Goal: Information Seeking & Learning: Learn about a topic

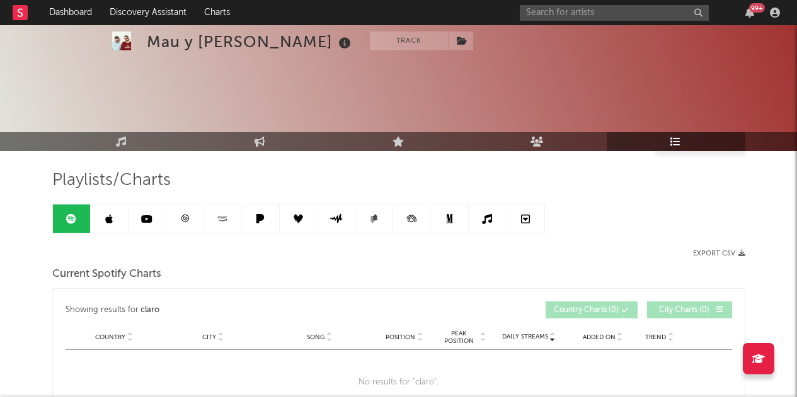
scroll to position [232, 0]
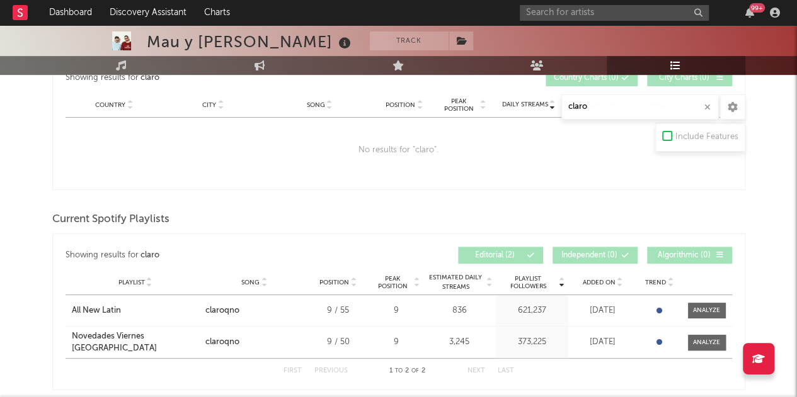
drag, startPoint x: 610, startPoint y: 109, endPoint x: 537, endPoint y: 103, distance: 73.3
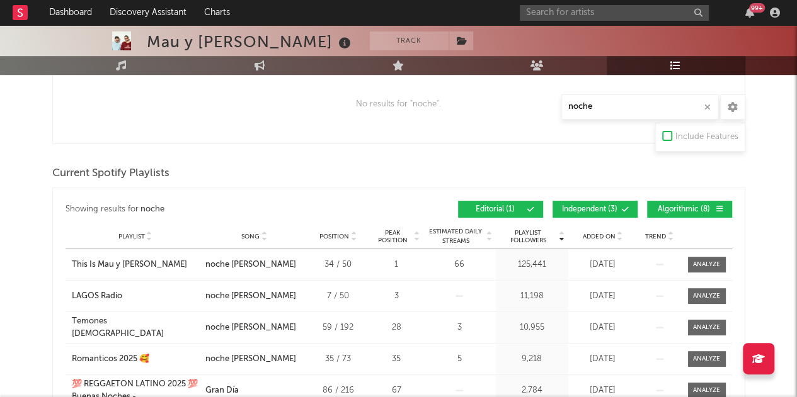
scroll to position [358, 0]
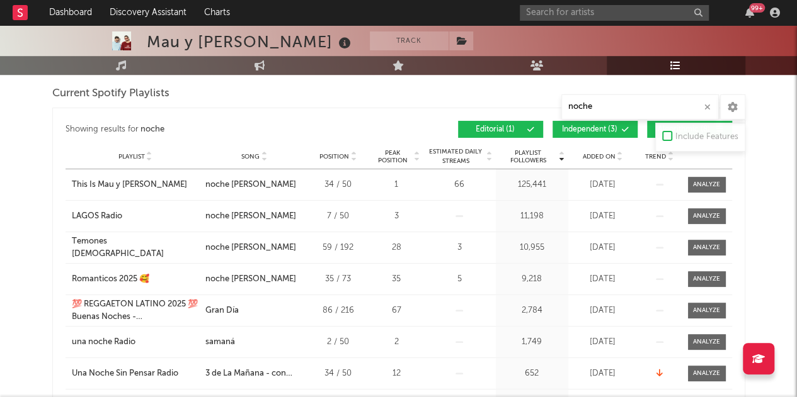
type input "noche"
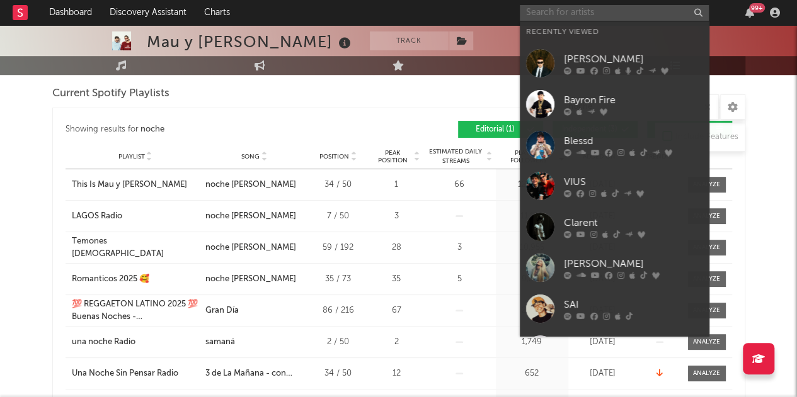
click at [618, 9] on input "text" at bounding box center [614, 13] width 189 height 16
type input "o"
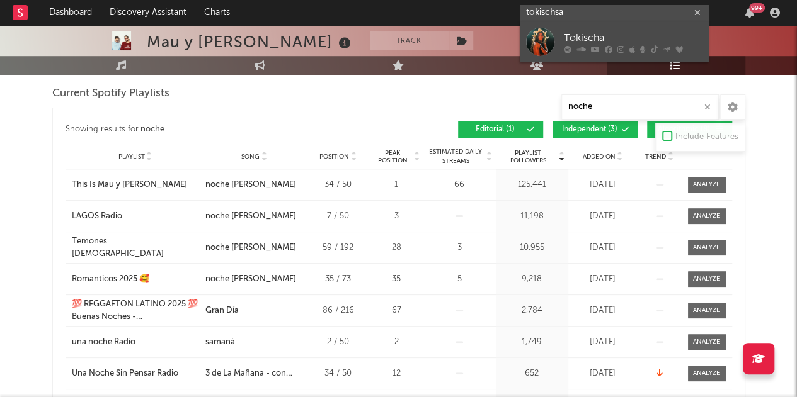
type input "tokischsa"
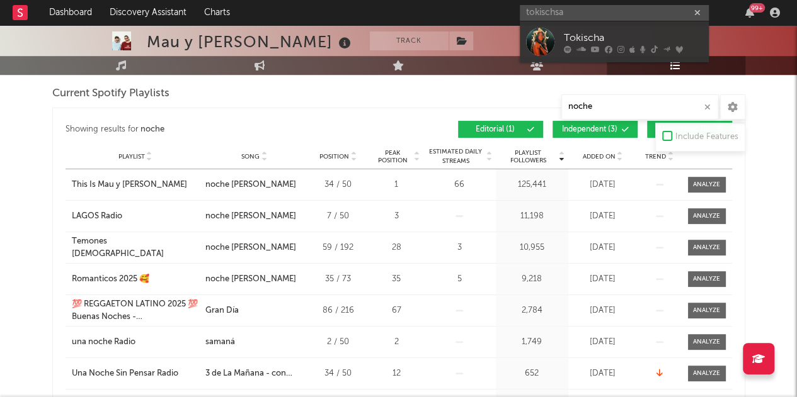
drag, startPoint x: 631, startPoint y: 25, endPoint x: 529, endPoint y: 6, distance: 103.8
click at [631, 25] on link "Tokischa" at bounding box center [614, 41] width 189 height 41
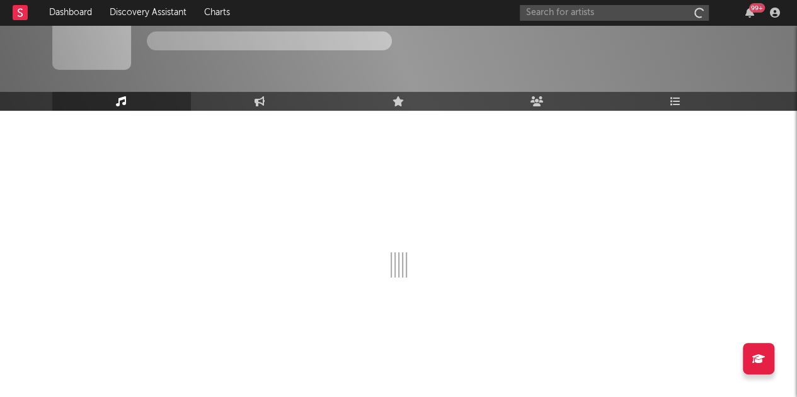
scroll to position [40, 0]
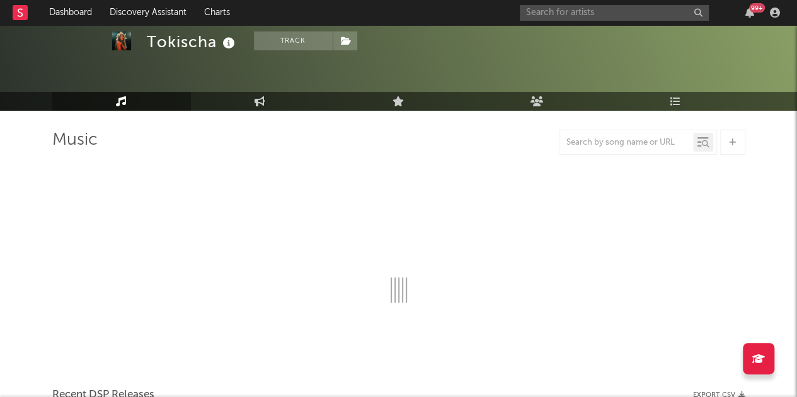
select select "6m"
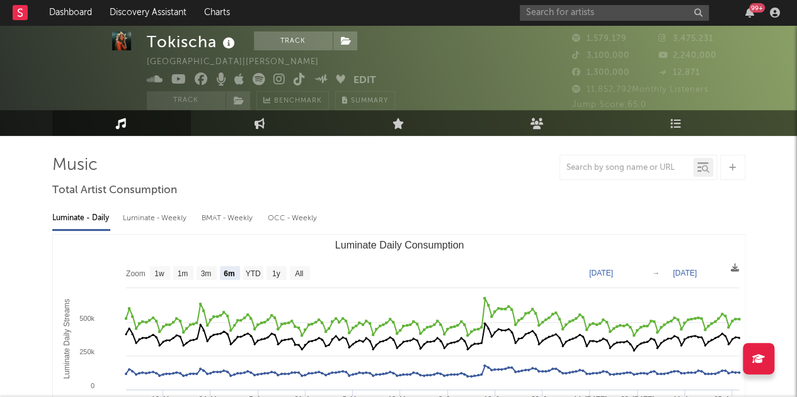
scroll to position [0, 0]
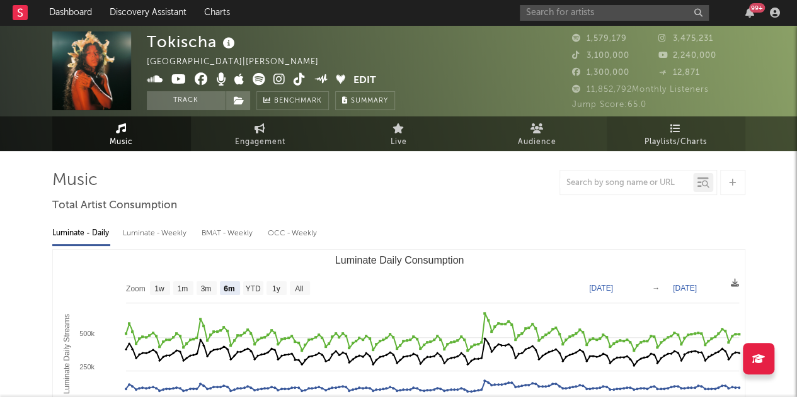
click at [673, 140] on span "Playlists/Charts" at bounding box center [675, 142] width 62 height 15
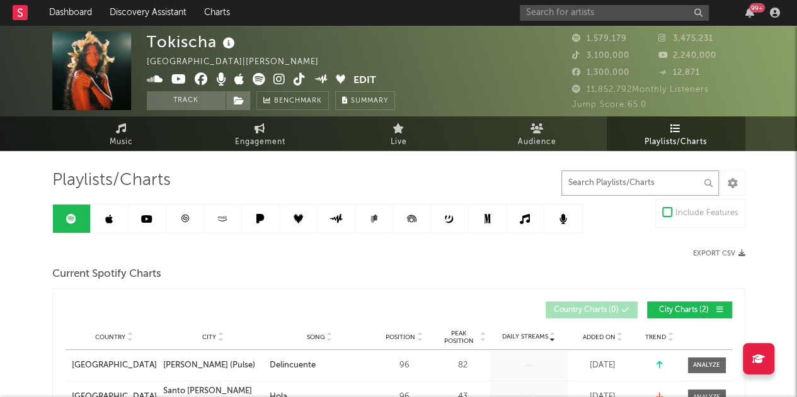
click at [606, 181] on input "text" at bounding box center [639, 183] width 157 height 25
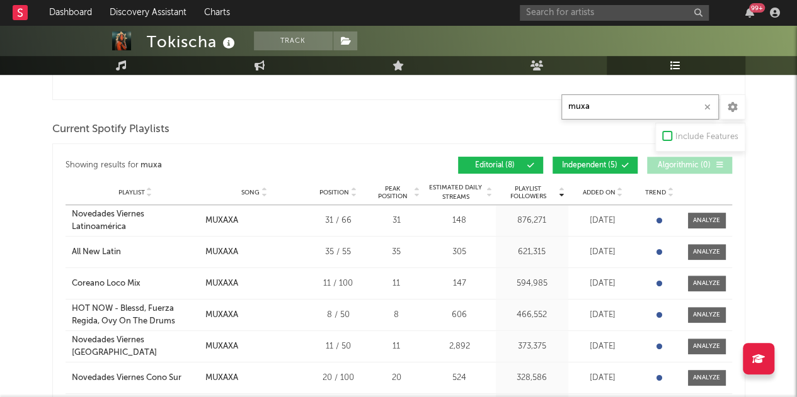
scroll to position [252, 0]
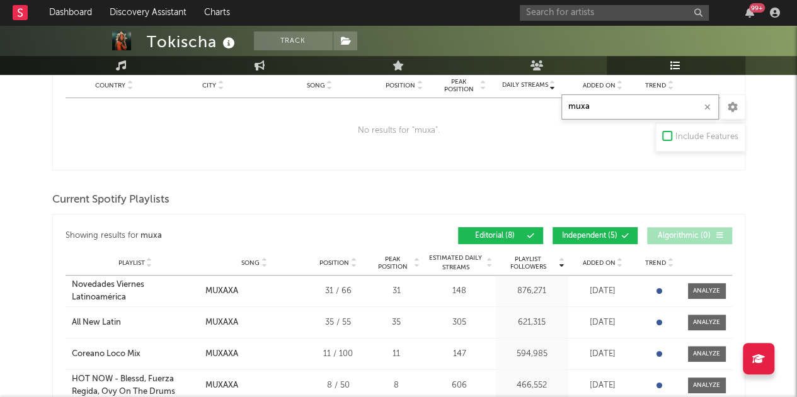
type input "muxa"
click at [587, 236] on span "Independent ( 5 )" at bounding box center [590, 236] width 58 height 8
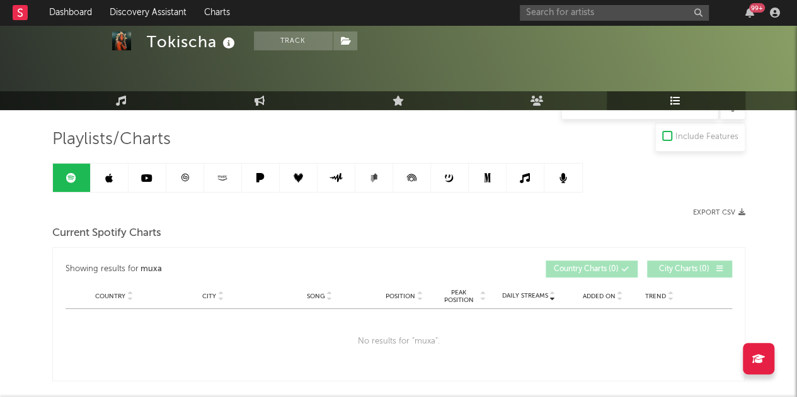
scroll to position [0, 0]
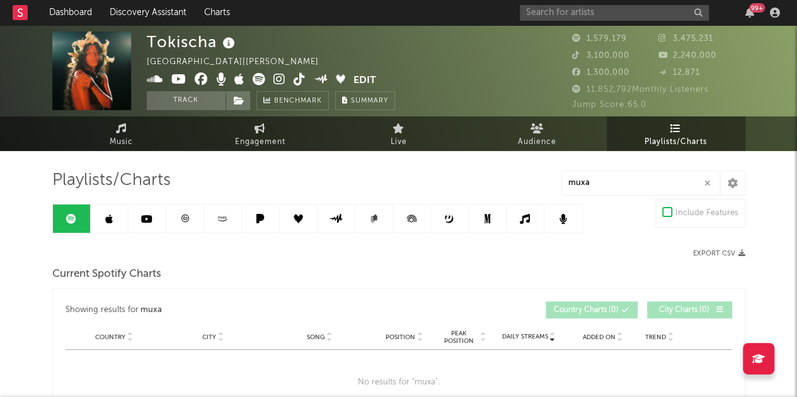
click at [100, 221] on link at bounding box center [110, 219] width 38 height 28
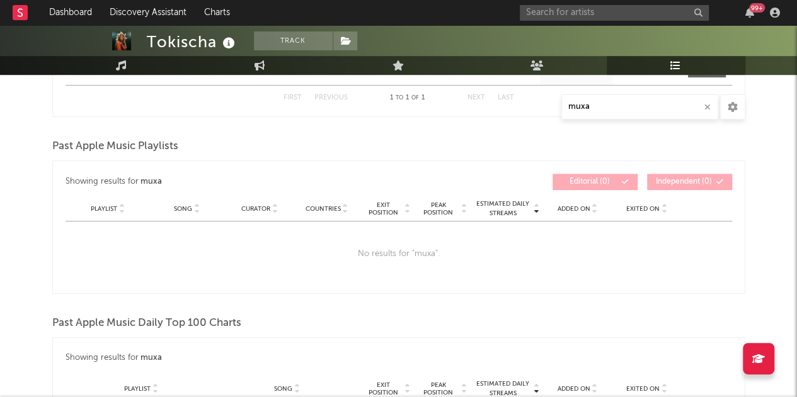
scroll to position [189, 0]
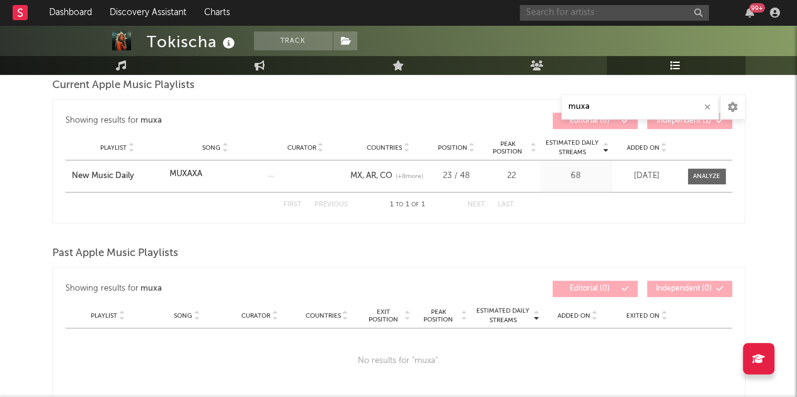
click at [574, 9] on input "text" at bounding box center [614, 13] width 189 height 16
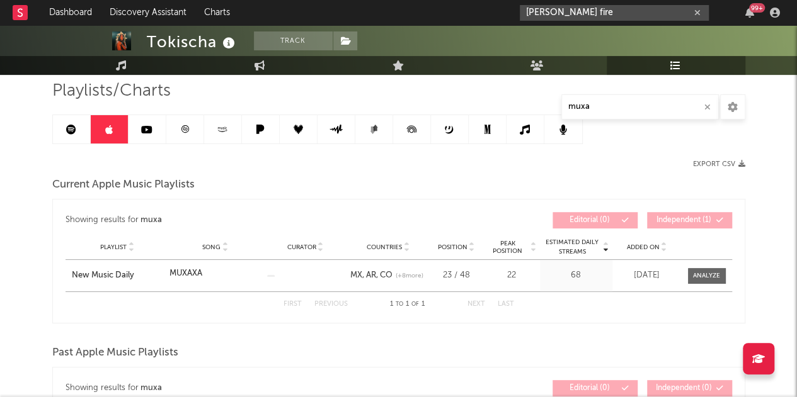
scroll to position [0, 0]
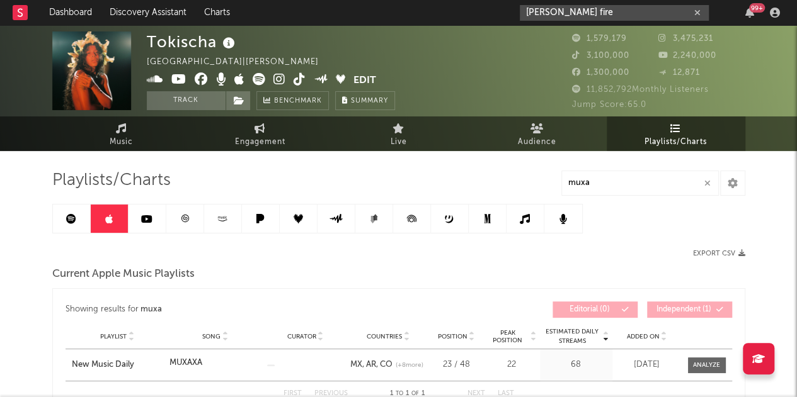
click at [581, 13] on input "[PERSON_NAME] fire" at bounding box center [614, 13] width 189 height 16
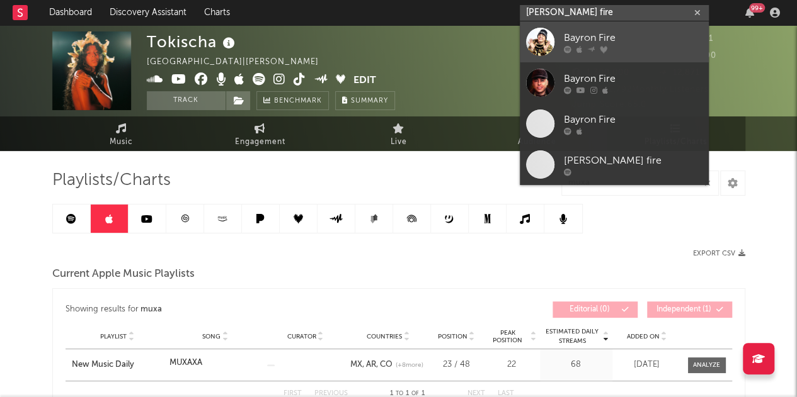
type input "[PERSON_NAME] fire"
click at [637, 36] on div "Bayron Fire" at bounding box center [633, 37] width 139 height 15
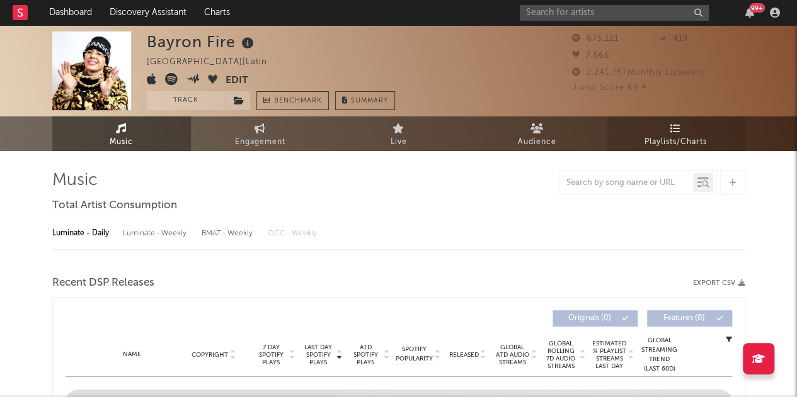
select select "6m"
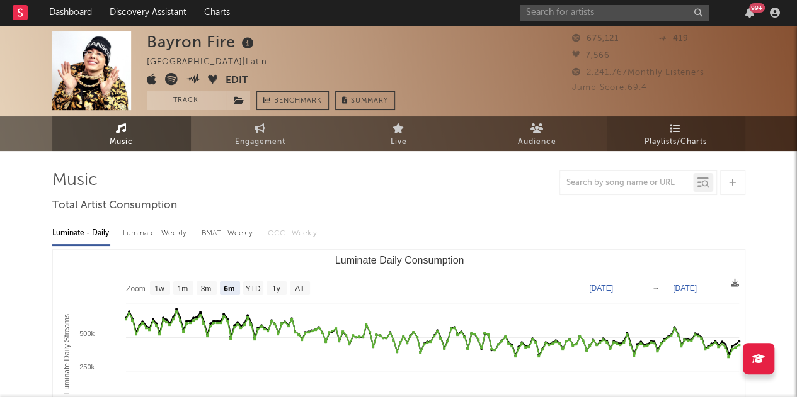
click at [670, 138] on span "Playlists/Charts" at bounding box center [675, 142] width 62 height 15
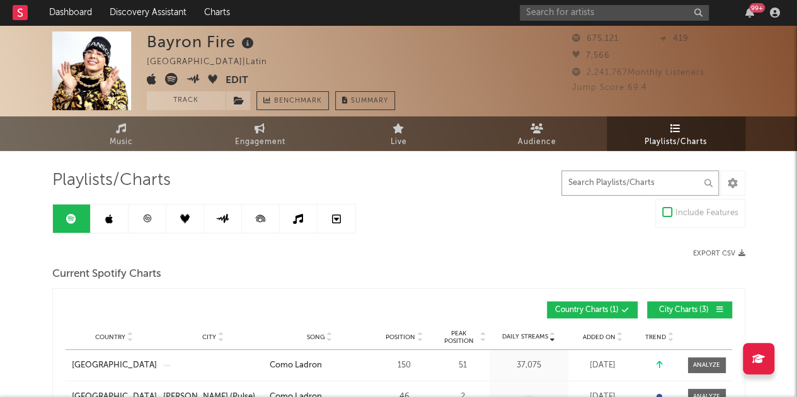
click at [621, 176] on input "text" at bounding box center [639, 183] width 157 height 25
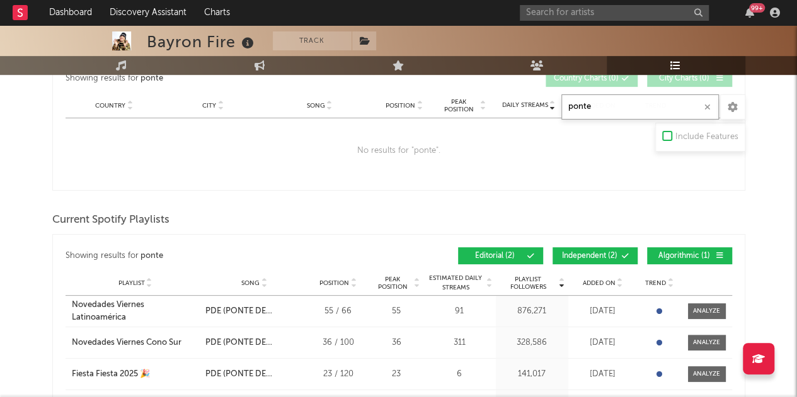
scroll to position [315, 0]
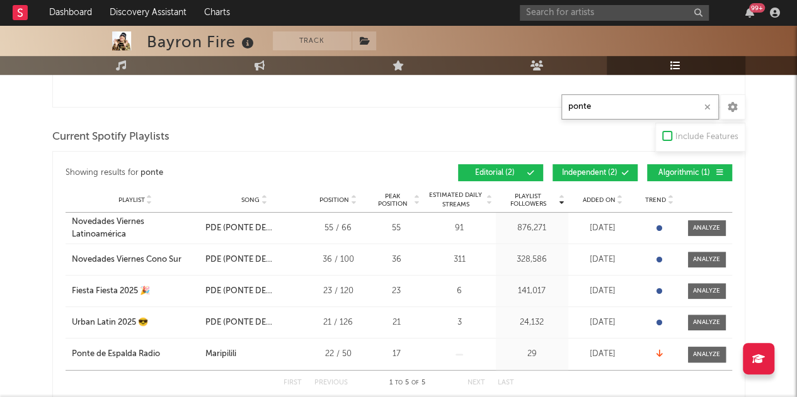
type input "ponte"
click at [676, 171] on span "Algorithmic ( 1 )" at bounding box center [684, 173] width 58 height 8
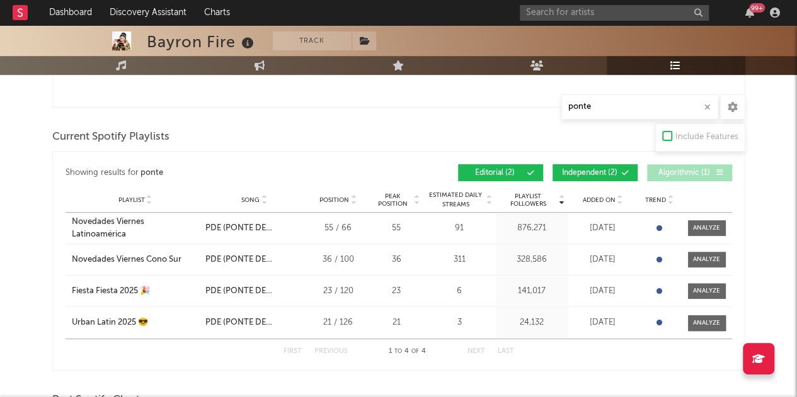
click at [614, 174] on span "Independent ( 2 )" at bounding box center [590, 173] width 58 height 8
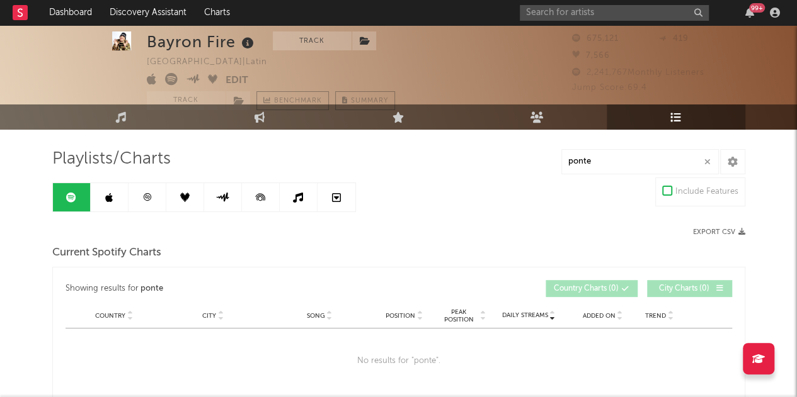
scroll to position [0, 0]
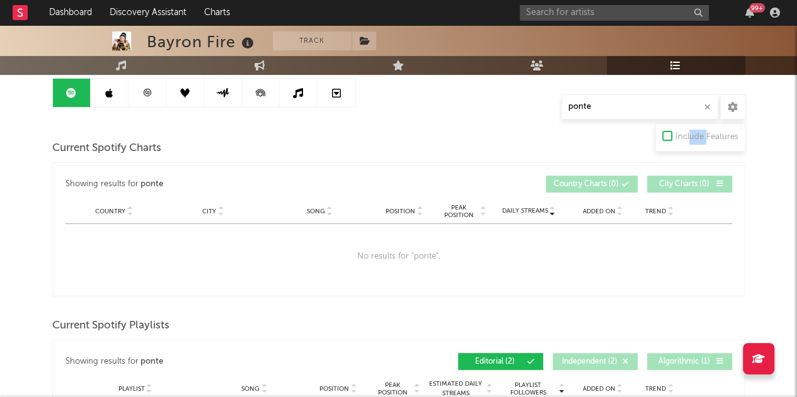
drag, startPoint x: 710, startPoint y: 122, endPoint x: 705, endPoint y: 147, distance: 26.2
click at [706, 146] on div "Include Features" at bounding box center [700, 137] width 90 height 29
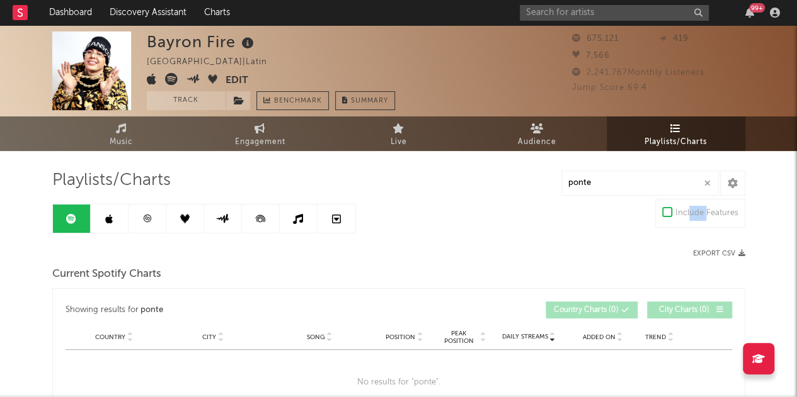
click at [707, 181] on icon "button" at bounding box center [707, 184] width 6 height 8
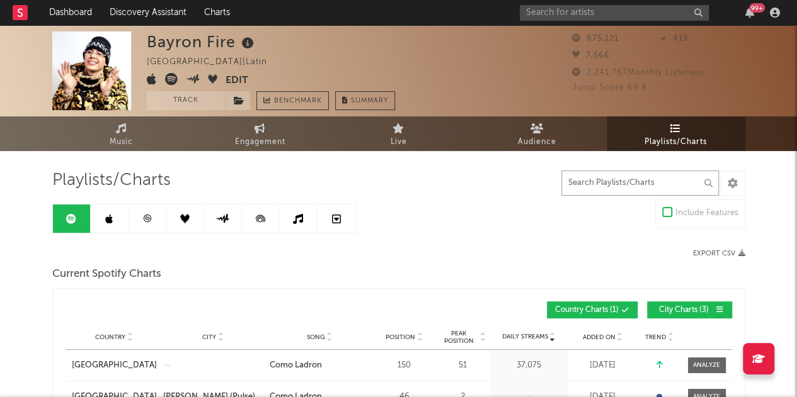
click at [600, 182] on input "text" at bounding box center [639, 183] width 157 height 25
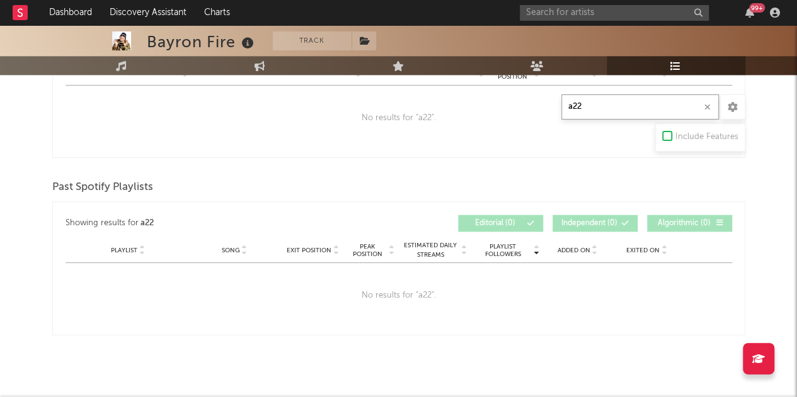
scroll to position [804, 0]
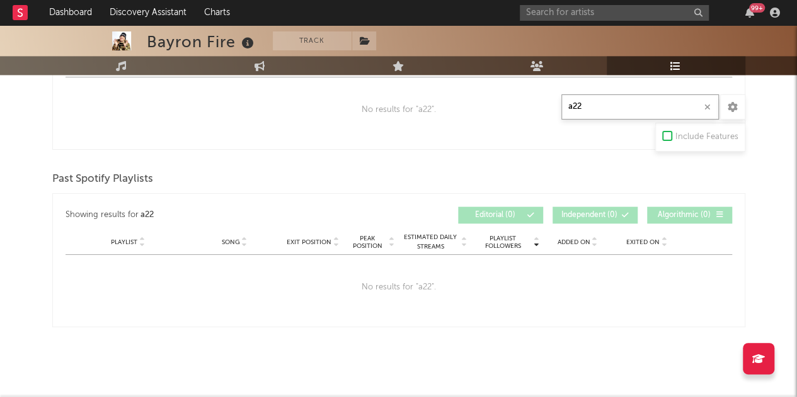
click at [605, 108] on input "a22" at bounding box center [639, 106] width 157 height 25
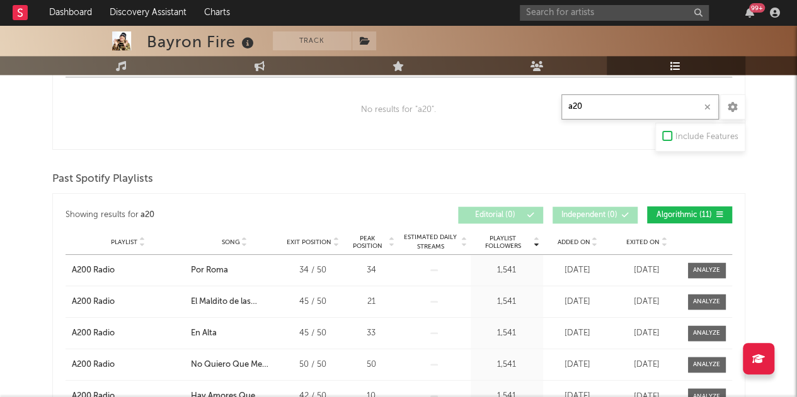
type input "a200"
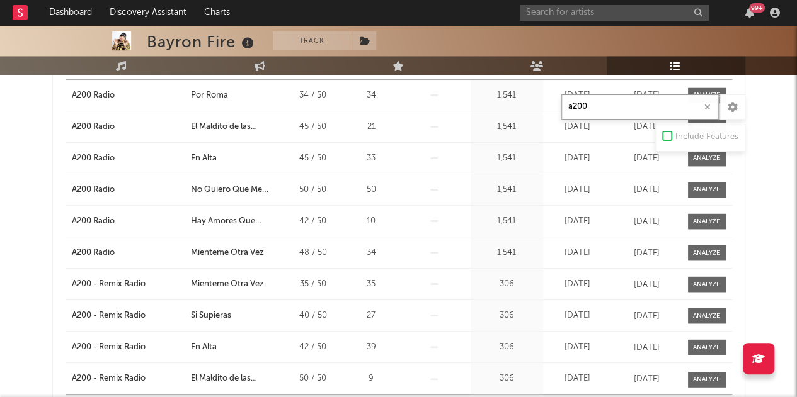
scroll to position [952, 0]
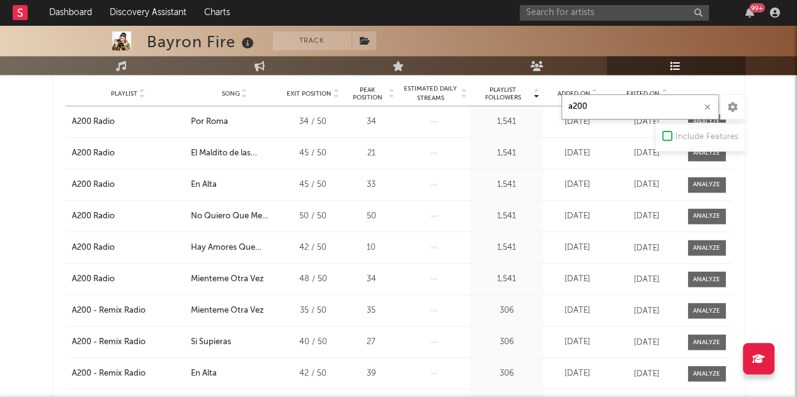
click at [710, 105] on button "button" at bounding box center [707, 107] width 10 height 12
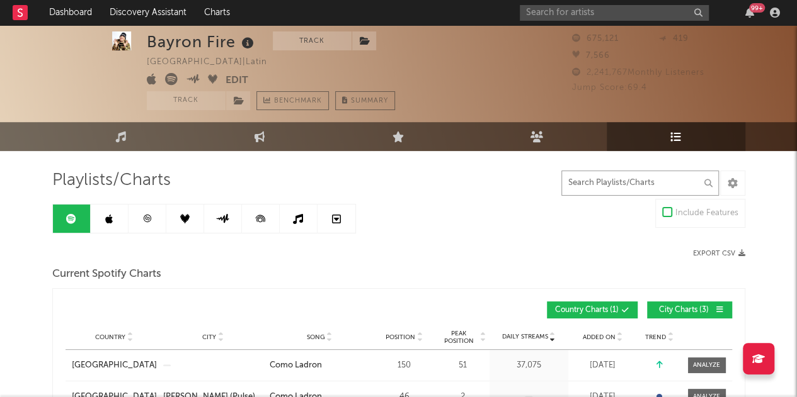
scroll to position [0, 0]
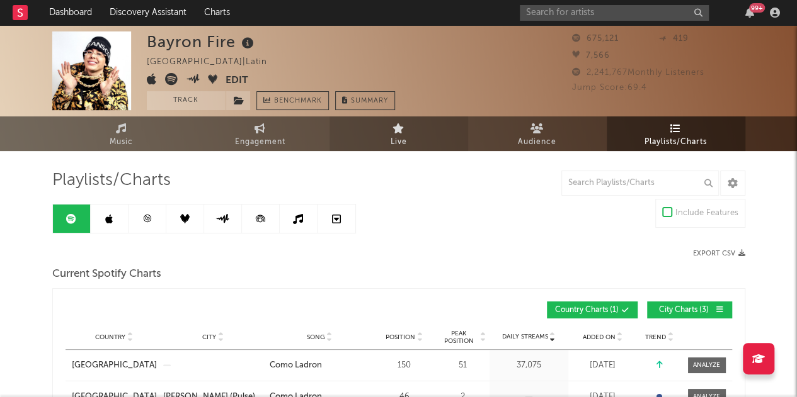
drag, startPoint x: 108, startPoint y: 128, endPoint x: 396, endPoint y: 143, distance: 288.2
click at [108, 128] on link "Music" at bounding box center [121, 134] width 139 height 35
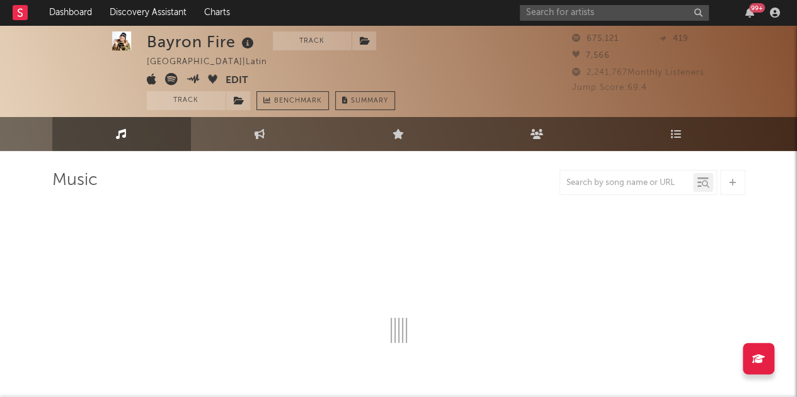
select select "6m"
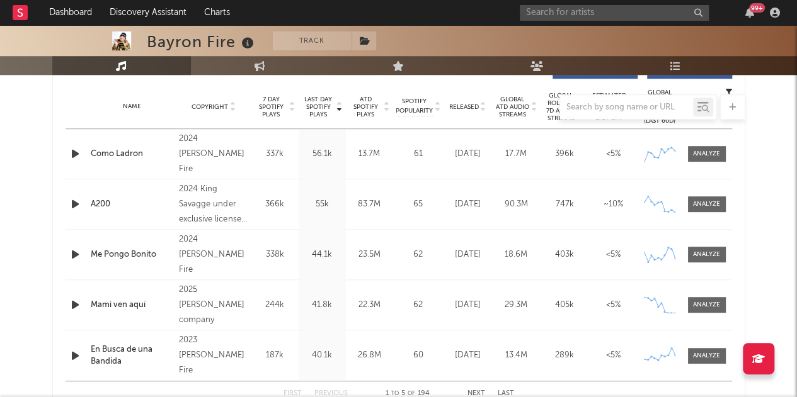
scroll to position [441, 0]
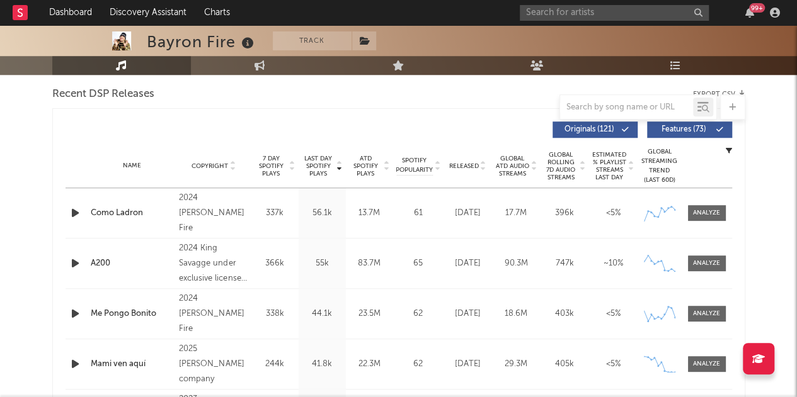
click at [461, 170] on div "Released" at bounding box center [468, 165] width 42 height 9
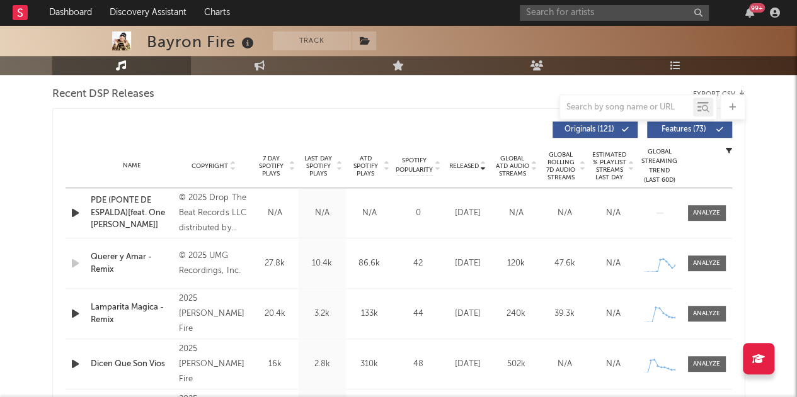
scroll to position [504, 0]
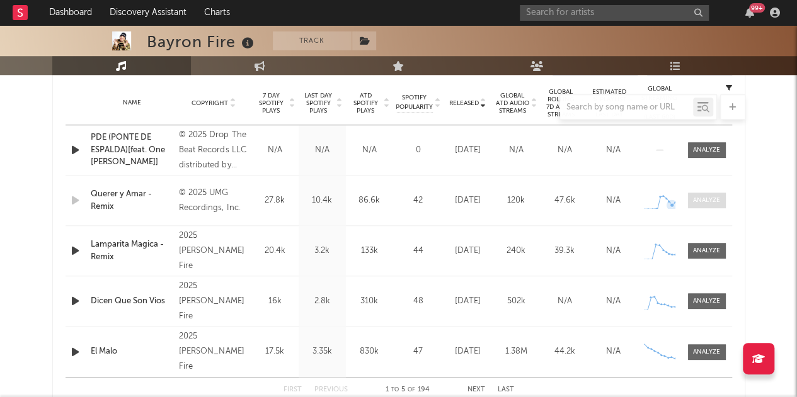
click at [702, 202] on div at bounding box center [706, 200] width 27 height 9
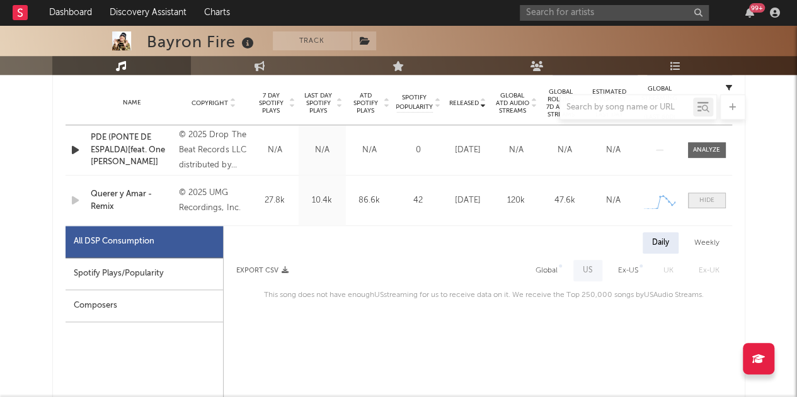
click at [716, 200] on span at bounding box center [707, 201] width 38 height 16
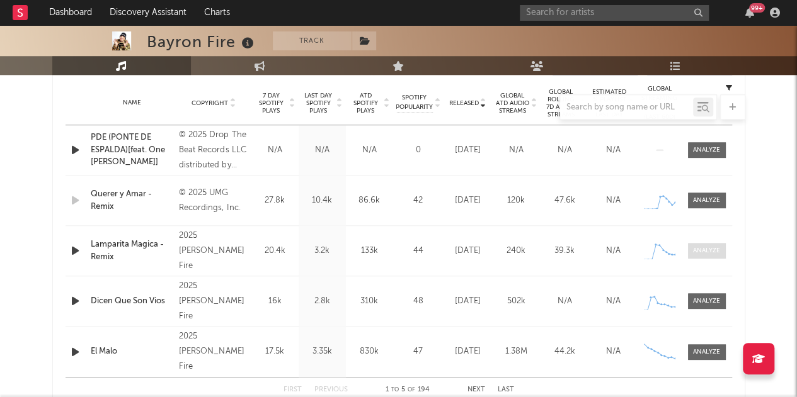
click at [705, 251] on div at bounding box center [706, 250] width 27 height 9
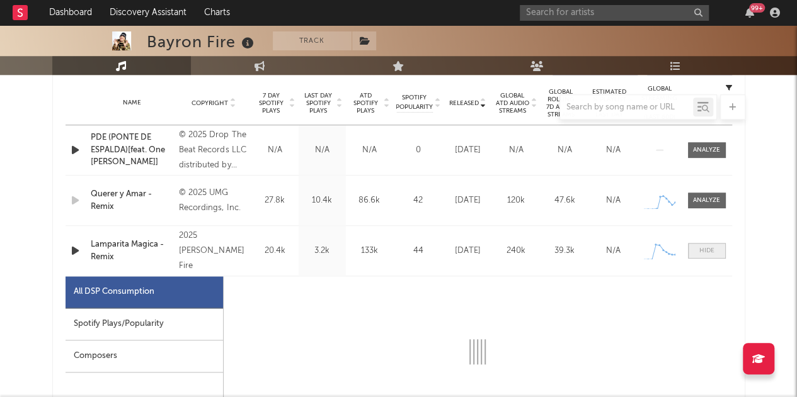
select select "1w"
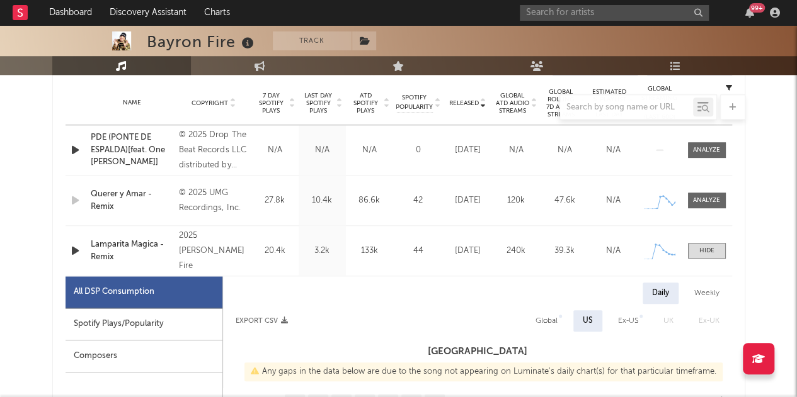
click at [155, 327] on div "Spotify Plays/Popularity" at bounding box center [144, 325] width 157 height 32
select select "1w"
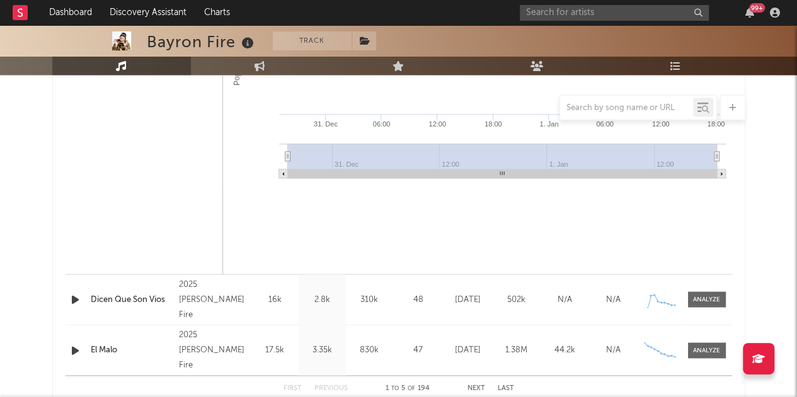
scroll to position [1134, 0]
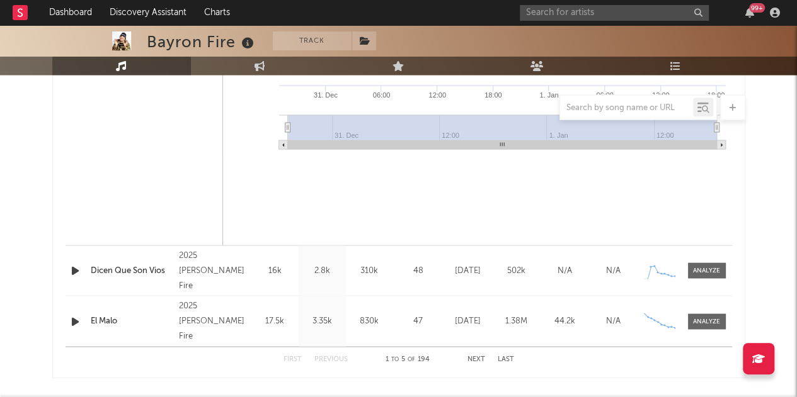
click at [693, 272] on div at bounding box center [706, 270] width 27 height 9
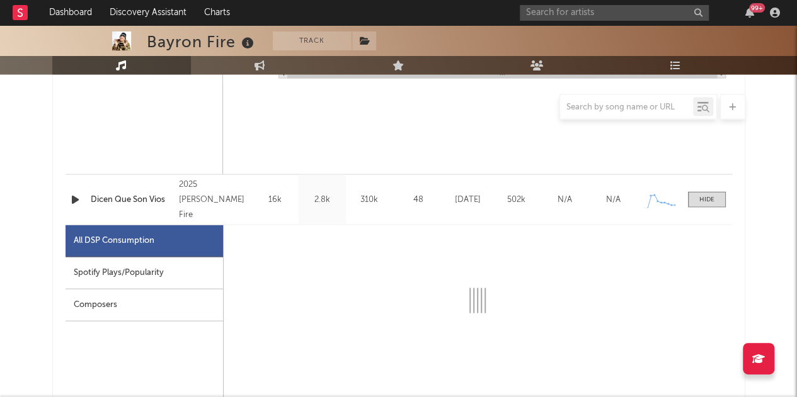
scroll to position [1323, 0]
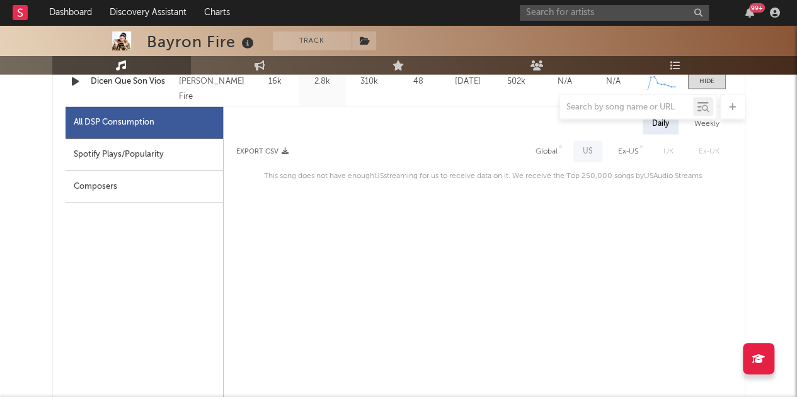
click at [159, 154] on div "Spotify Plays/Popularity" at bounding box center [144, 155] width 157 height 32
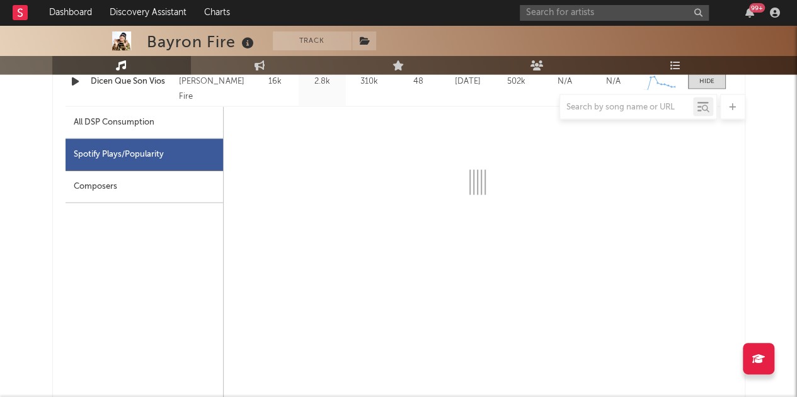
select select "1w"
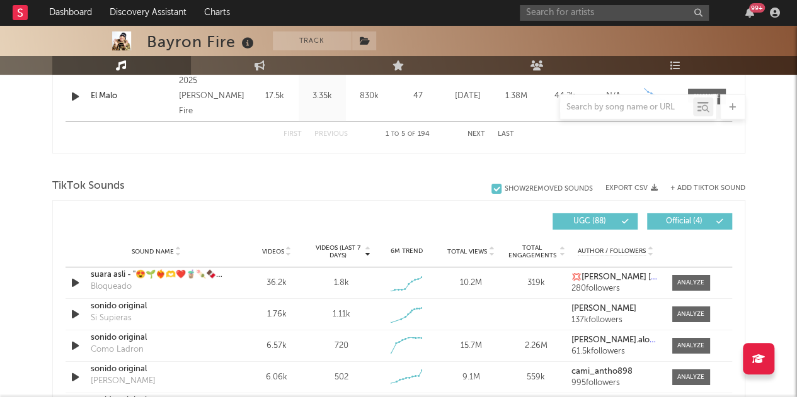
scroll to position [1890, 0]
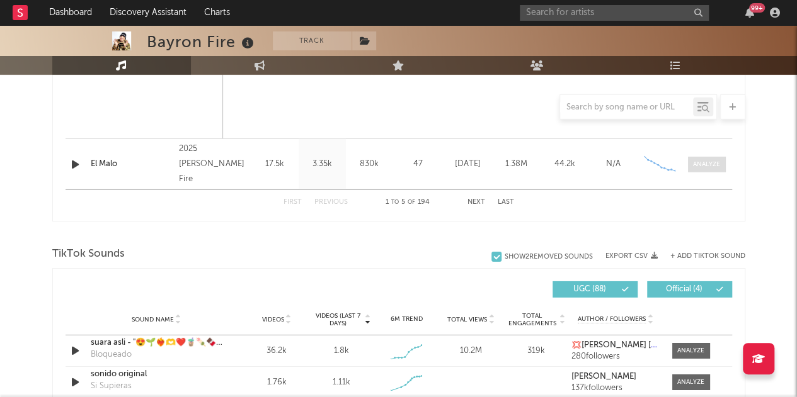
click at [710, 163] on div at bounding box center [706, 164] width 27 height 9
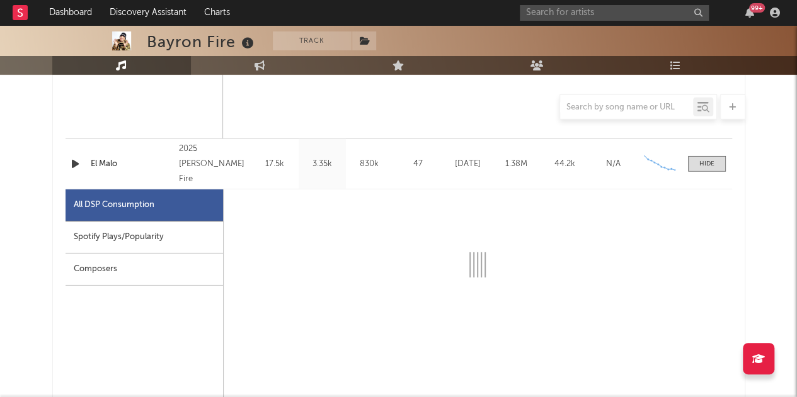
select select "1w"
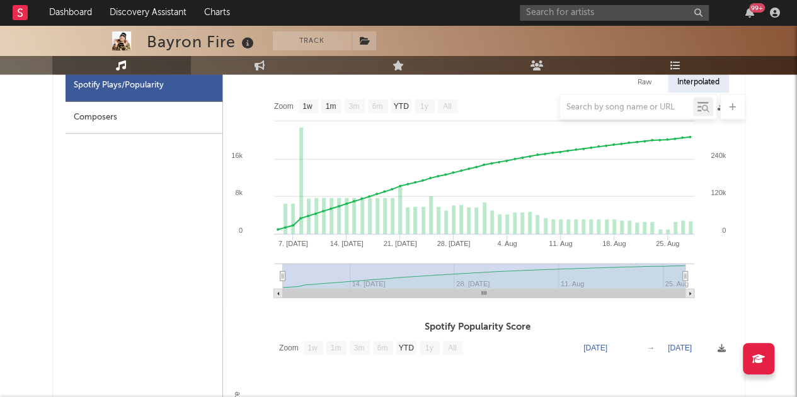
scroll to position [1323, 0]
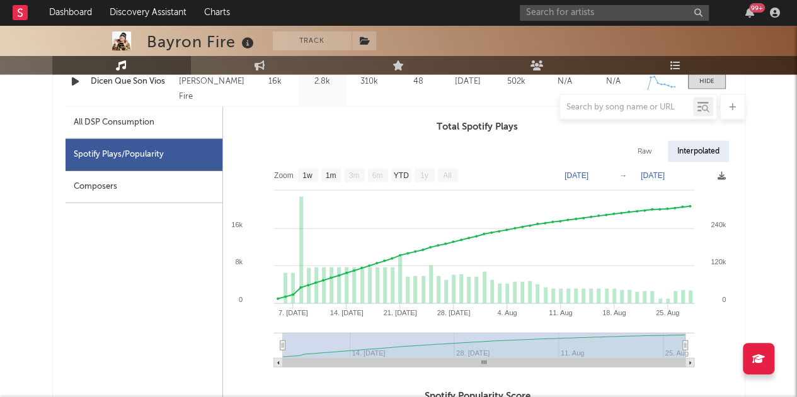
click at [351, 176] on text "3m" at bounding box center [353, 176] width 11 height 9
click at [579, 174] on text "[DATE]" at bounding box center [576, 175] width 24 height 9
click at [506, 167] on rect at bounding box center [477, 270] width 509 height 214
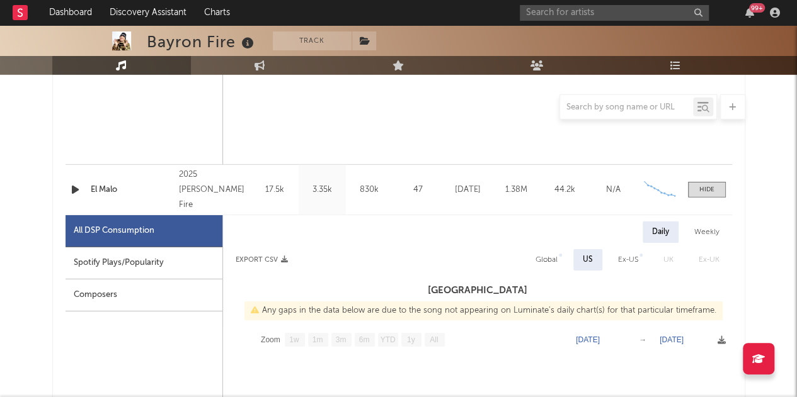
scroll to position [1890, 0]
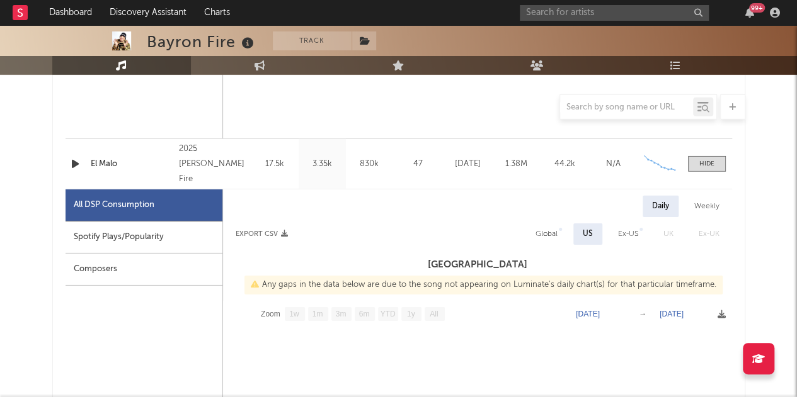
click at [156, 232] on div "Spotify Plays/Popularity" at bounding box center [144, 238] width 157 height 32
select select "1w"
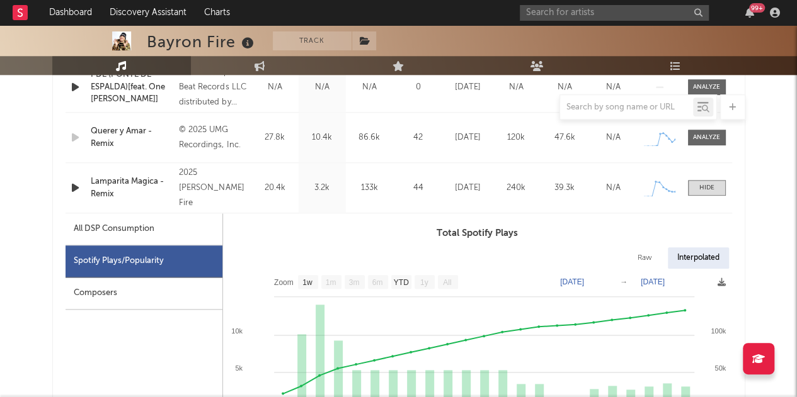
scroll to position [0, 0]
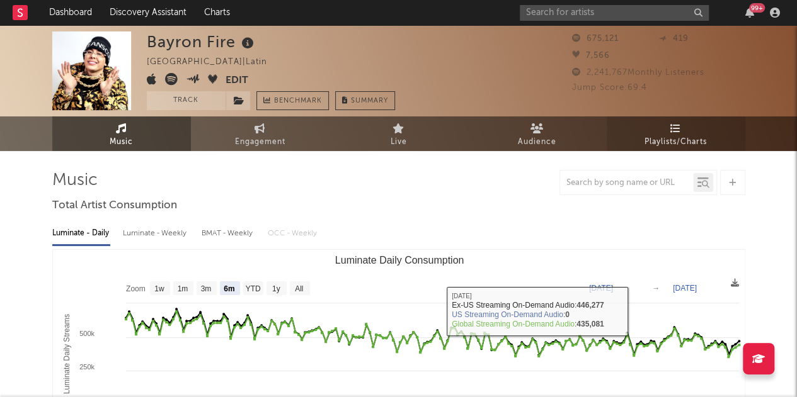
click at [682, 144] on span "Playlists/Charts" at bounding box center [675, 142] width 62 height 15
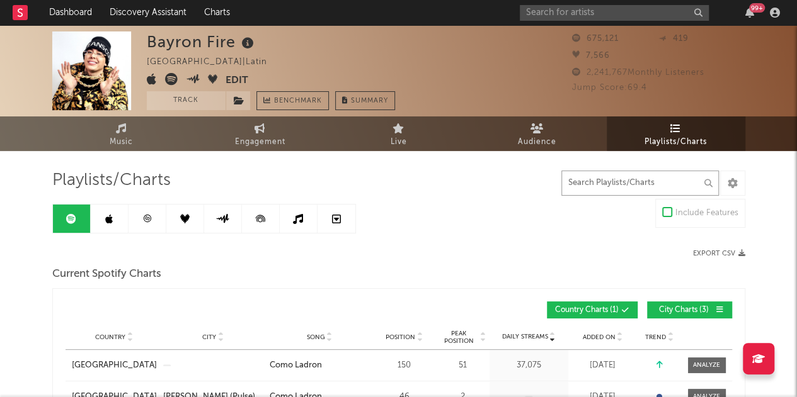
click at [612, 189] on input "text" at bounding box center [639, 183] width 157 height 25
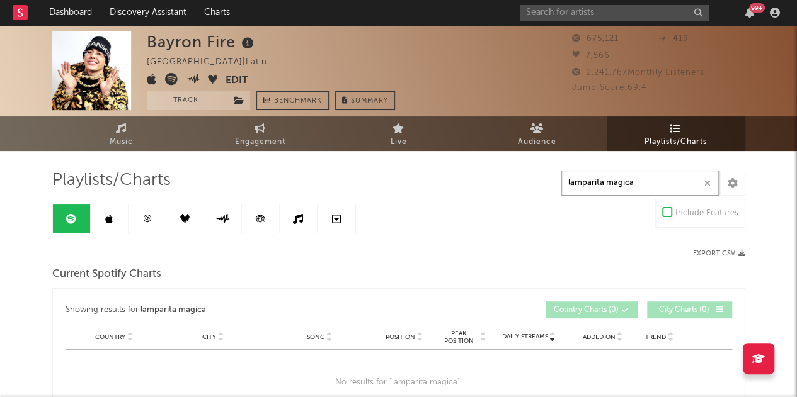
drag, startPoint x: 644, startPoint y: 185, endPoint x: 586, endPoint y: 185, distance: 58.6
click at [586, 185] on input "lamparita magica" at bounding box center [639, 183] width 157 height 25
drag, startPoint x: 636, startPoint y: 187, endPoint x: 530, endPoint y: 185, distance: 105.2
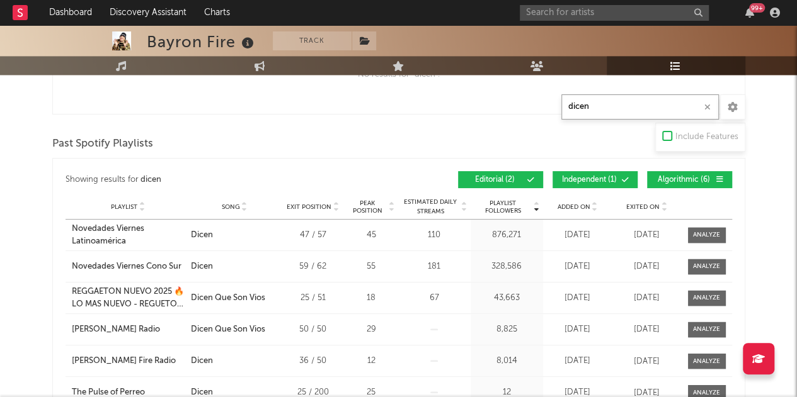
scroll to position [882, 0]
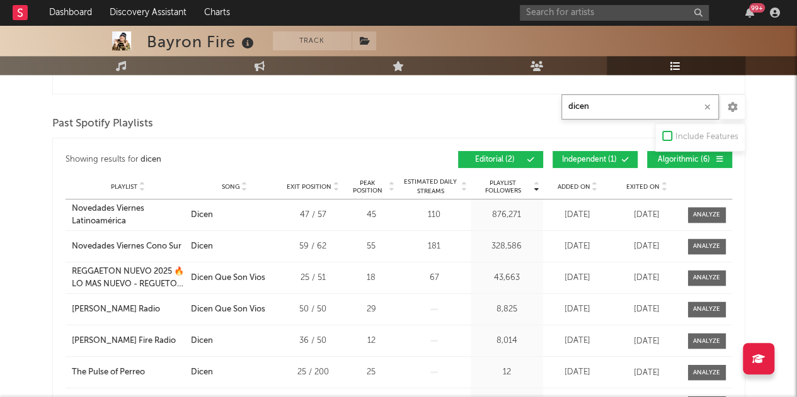
type input "dicen"
click at [591, 151] on button "Independent ( 1 )" at bounding box center [594, 159] width 85 height 17
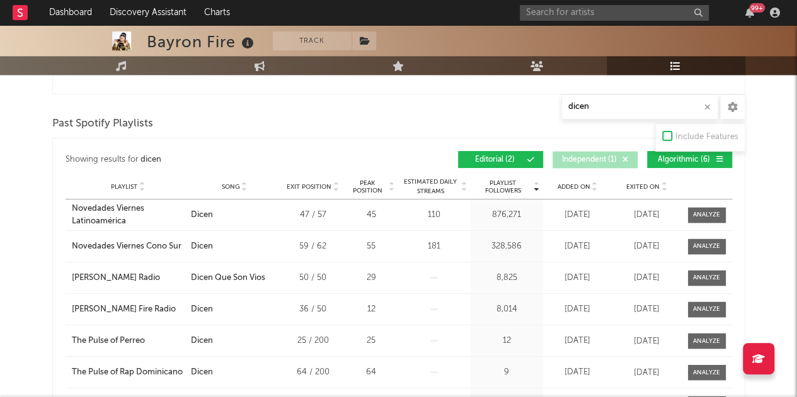
click at [678, 156] on span "Algorithmic ( 6 )" at bounding box center [684, 160] width 58 height 8
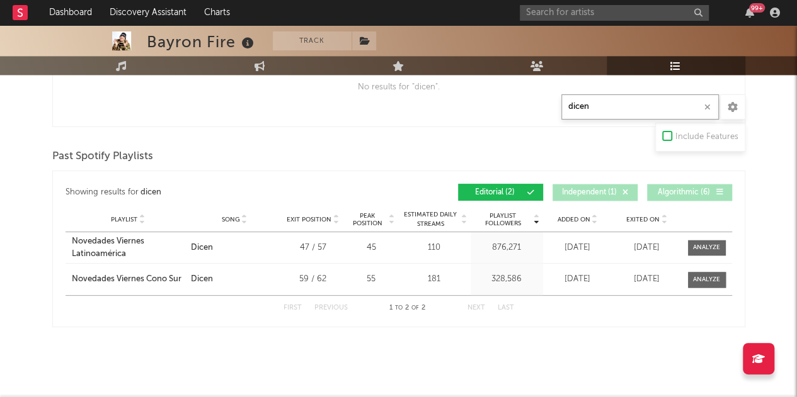
drag, startPoint x: 576, startPoint y: 114, endPoint x: 523, endPoint y: 113, distance: 53.6
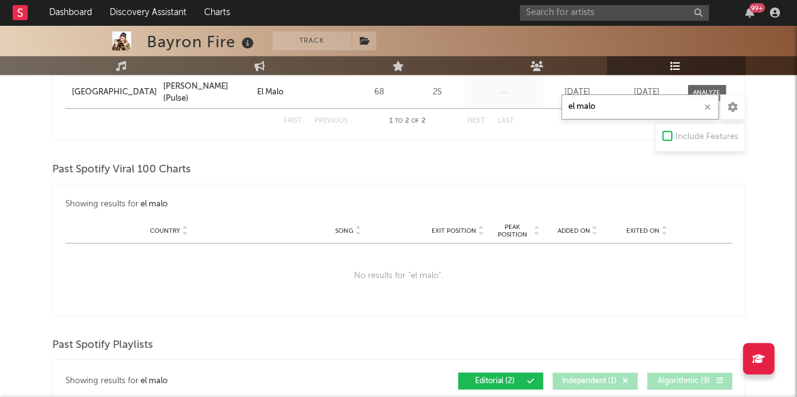
drag, startPoint x: 610, startPoint y: 110, endPoint x: 522, endPoint y: 108, distance: 88.2
click at [522, 108] on div "Playlists/Charts el malo Include Features Export CSV Current Spotify Charts Sho…" at bounding box center [398, 13] width 693 height 1007
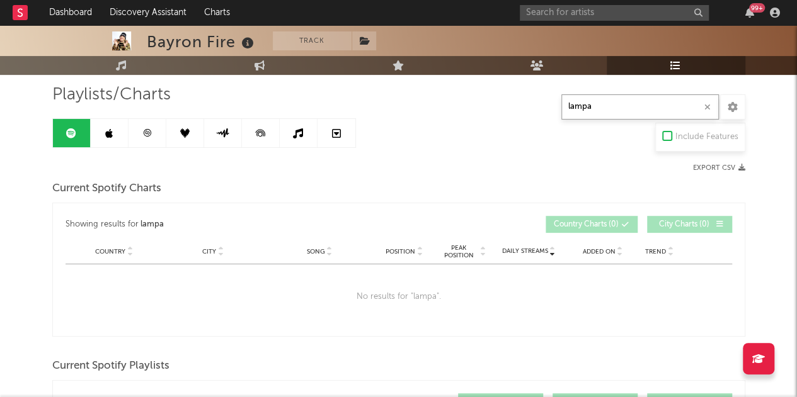
scroll to position [0, 0]
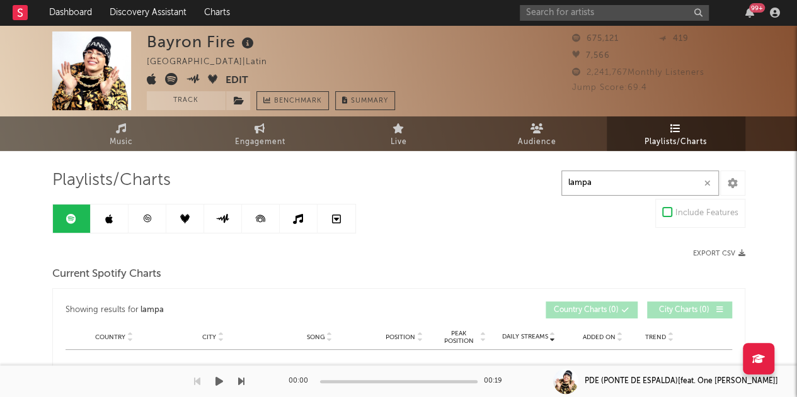
type input "lampa"
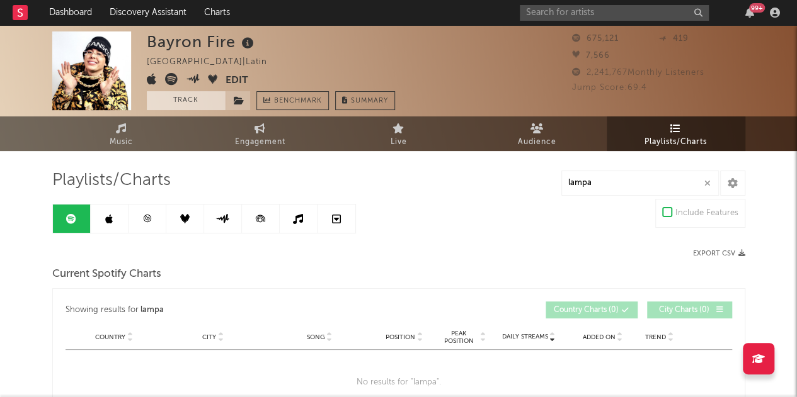
click at [197, 100] on button "Track" at bounding box center [186, 100] width 79 height 19
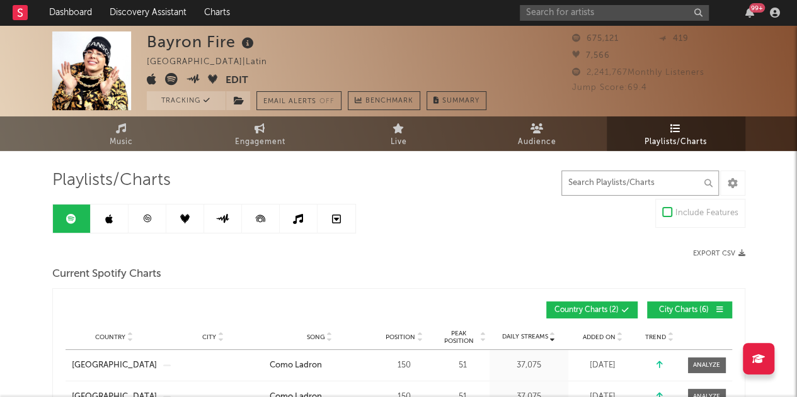
click at [641, 188] on input "text" at bounding box center [639, 183] width 157 height 25
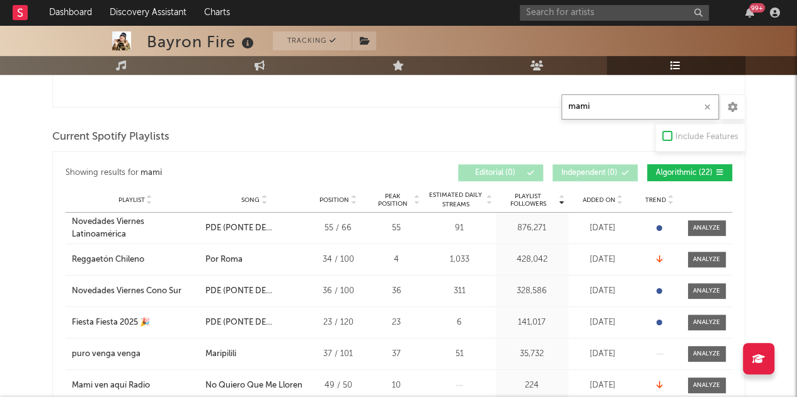
scroll to position [378, 0]
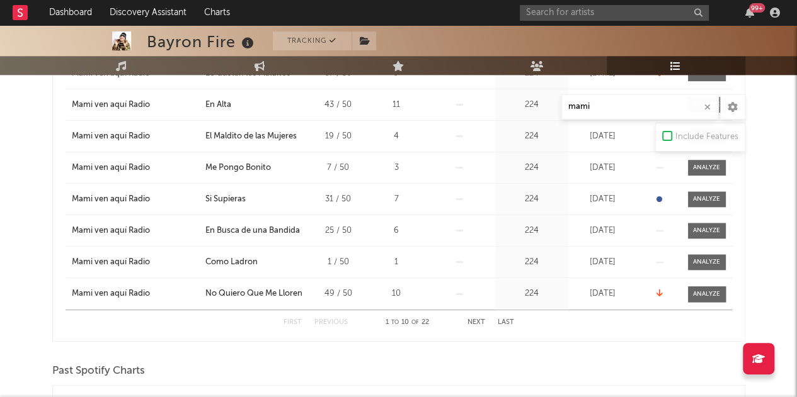
click at [571, 210] on div "Playlist Novedades Viernes Latinoamérica City Song PDE ([GEOGRAPHIC_DATA])[feat…" at bounding box center [399, 73] width 666 height 472
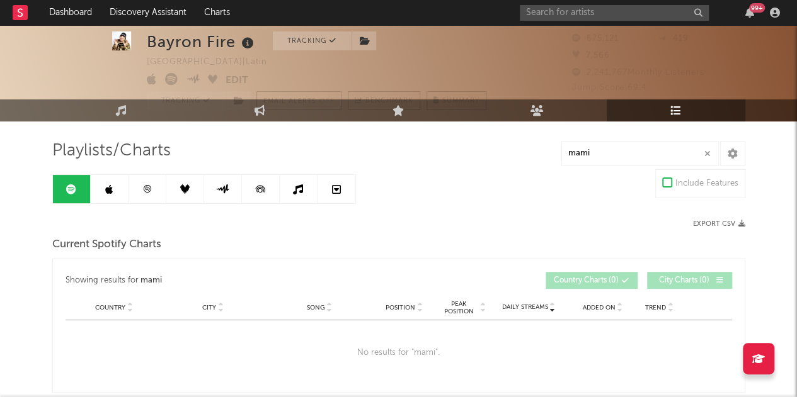
scroll to position [0, 0]
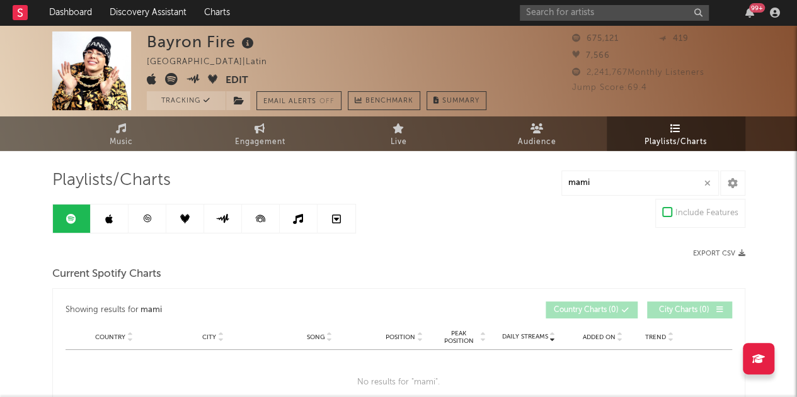
click at [656, 132] on link "Playlists/Charts" at bounding box center [676, 134] width 139 height 35
click at [586, 188] on input "mami" at bounding box center [639, 183] width 157 height 25
click at [610, 187] on input "mami" at bounding box center [639, 183] width 157 height 25
drag, startPoint x: 601, startPoint y: 184, endPoint x: 544, endPoint y: 184, distance: 57.3
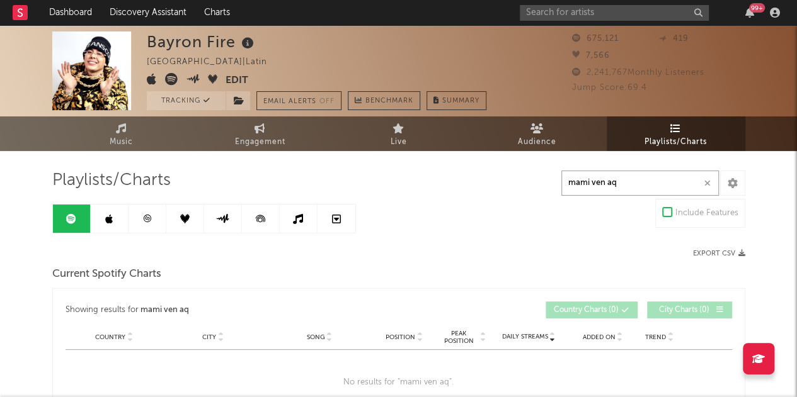
type input "a"
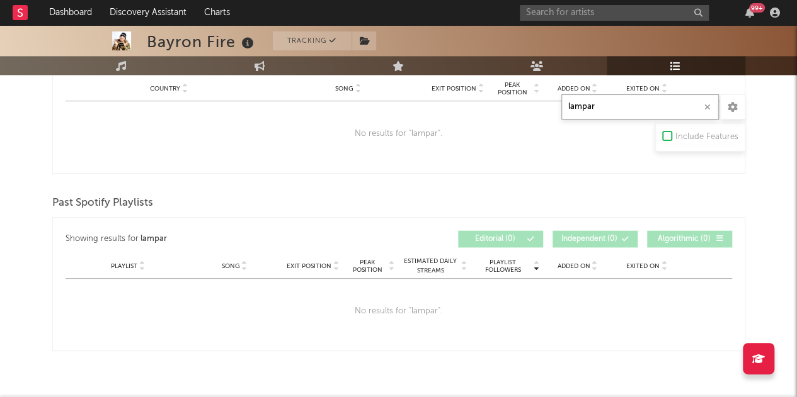
scroll to position [804, 0]
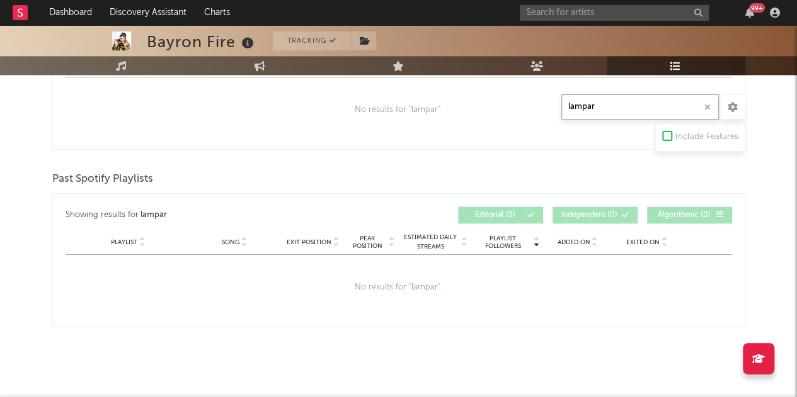
drag, startPoint x: 624, startPoint y: 108, endPoint x: 470, endPoint y: 96, distance: 154.2
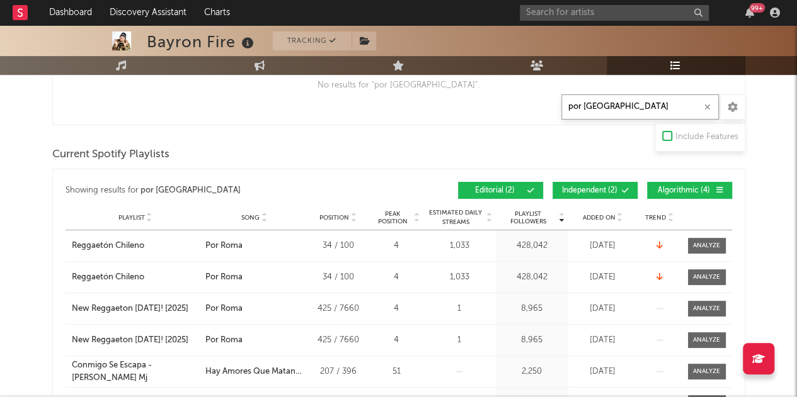
scroll to position [368, 0]
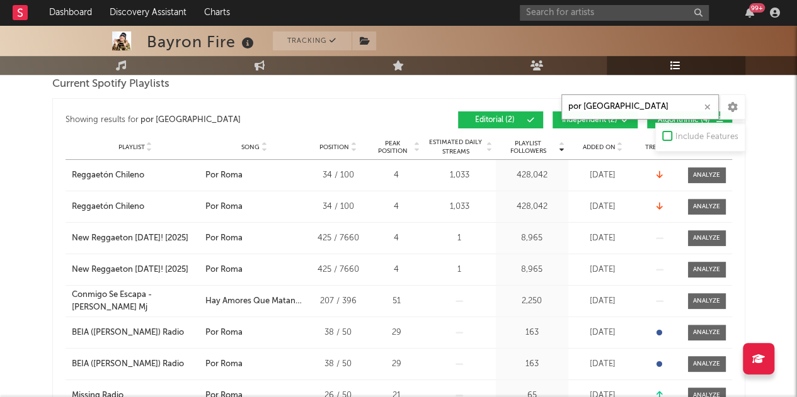
type input "por [GEOGRAPHIC_DATA]"
click at [585, 124] on button "Independent ( 2 )" at bounding box center [594, 119] width 85 height 17
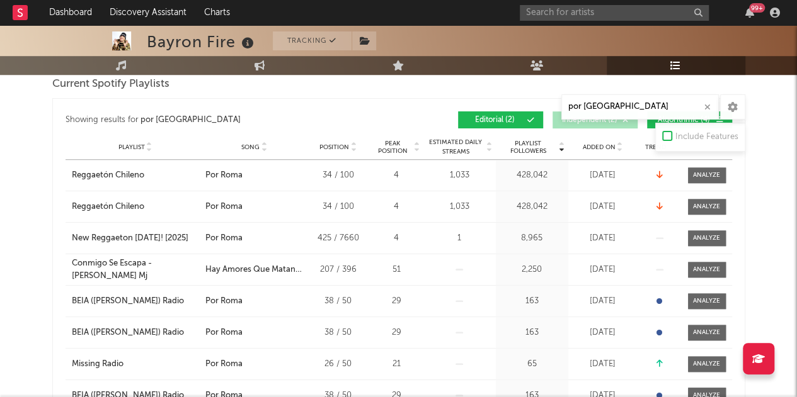
click at [653, 120] on button "Algorithmic ( 4 )" at bounding box center [689, 119] width 85 height 17
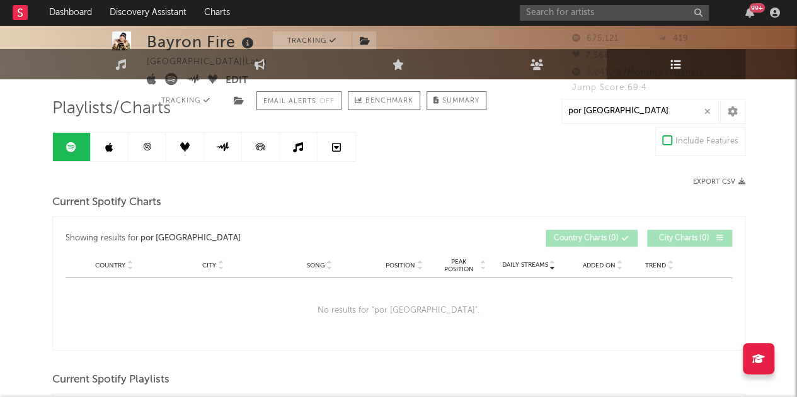
scroll to position [0, 0]
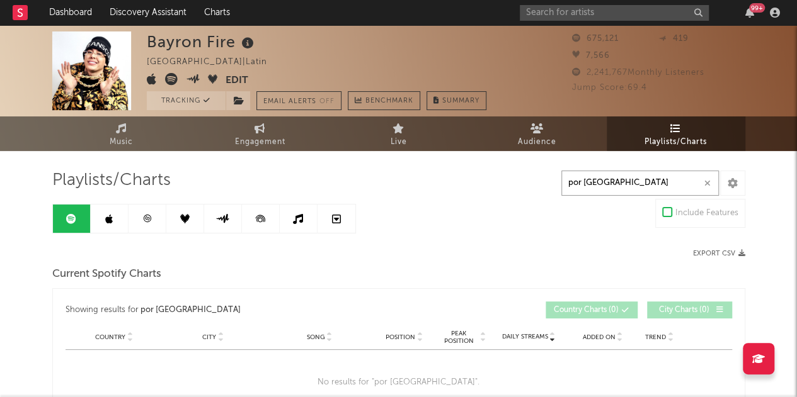
drag, startPoint x: 613, startPoint y: 183, endPoint x: 537, endPoint y: 183, distance: 76.2
drag, startPoint x: 596, startPoint y: 179, endPoint x: 533, endPoint y: 183, distance: 63.7
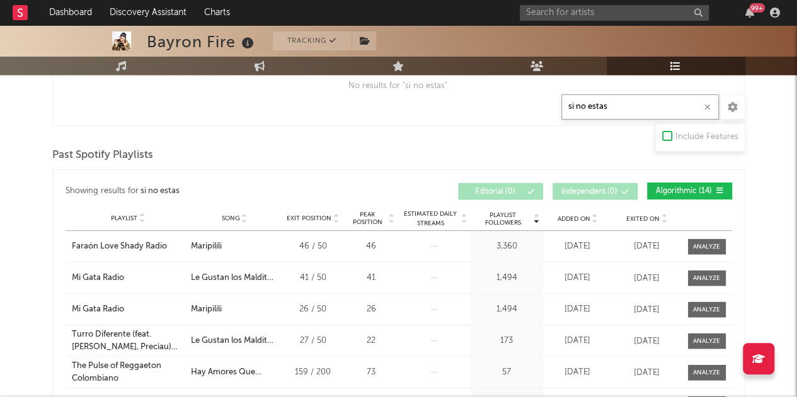
scroll to position [1134, 0]
type input "si no estas"
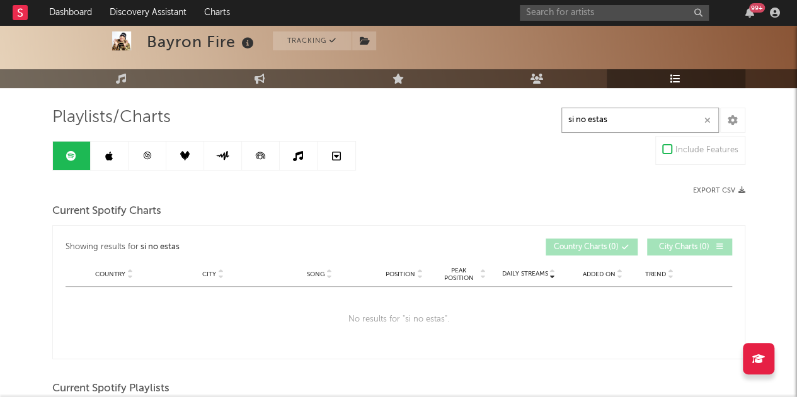
scroll to position [0, 0]
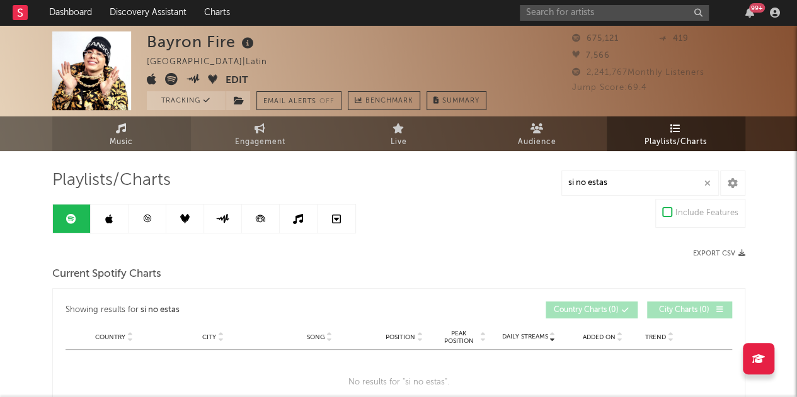
click at [128, 139] on span "Music" at bounding box center [121, 142] width 23 height 15
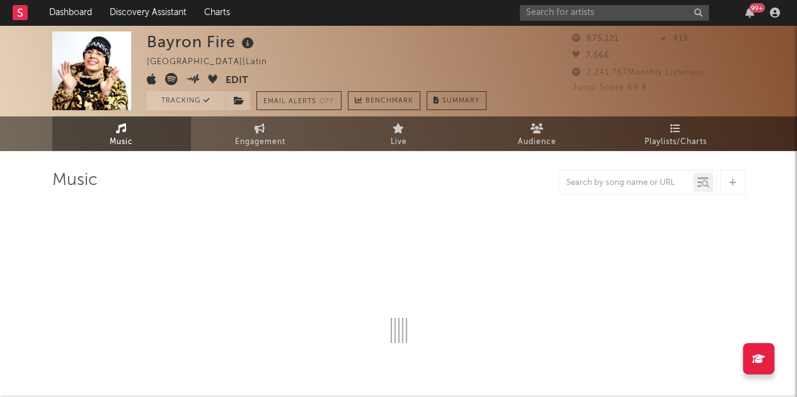
select select "6m"
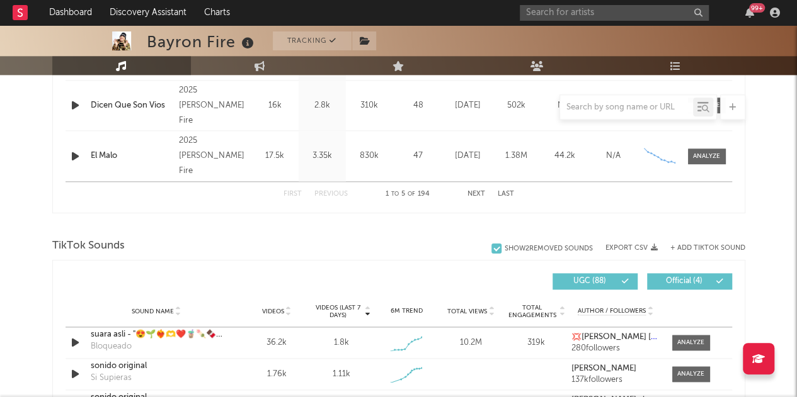
scroll to position [756, 0]
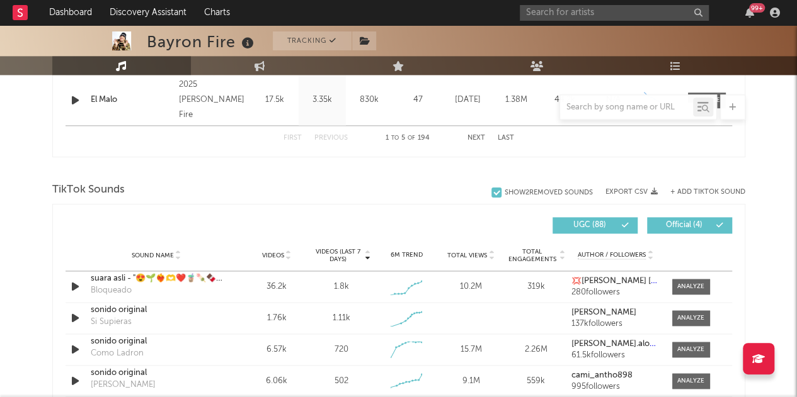
click at [477, 137] on button "Next" at bounding box center [476, 138] width 18 height 7
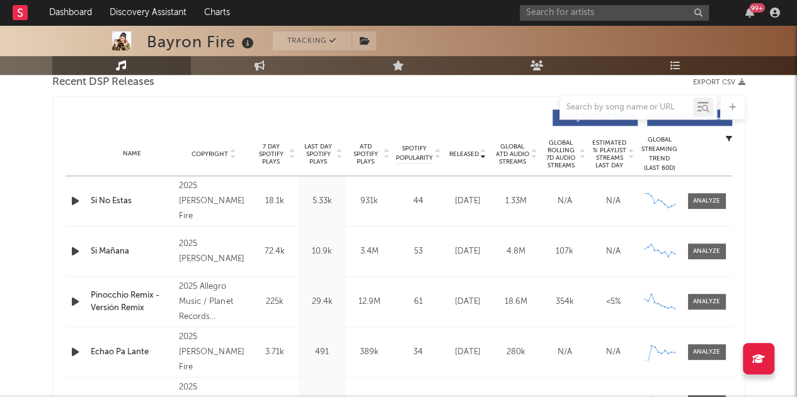
scroll to position [504, 0]
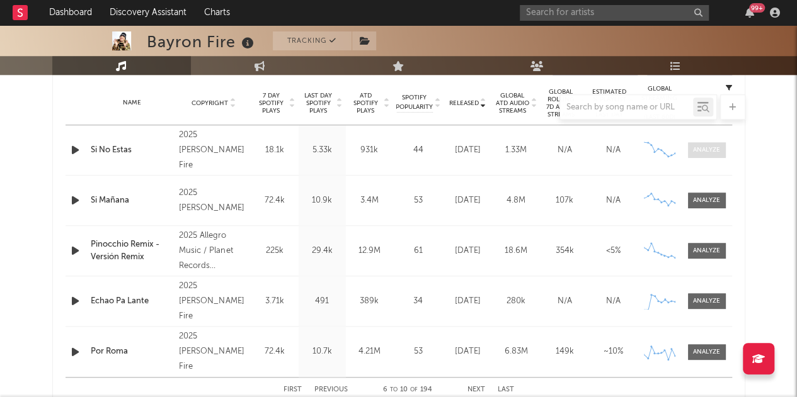
click at [697, 156] on span at bounding box center [707, 150] width 38 height 16
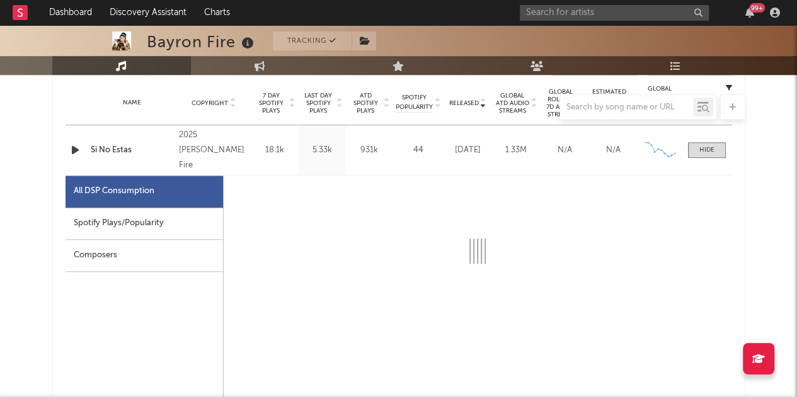
select select "1w"
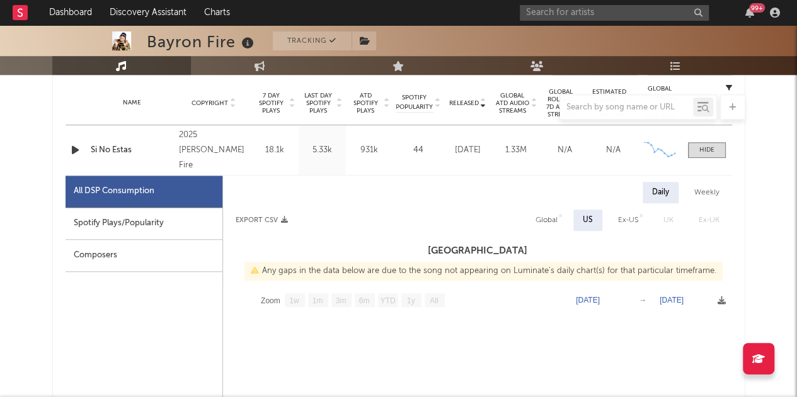
click at [122, 219] on div "Spotify Plays/Popularity" at bounding box center [144, 224] width 157 height 32
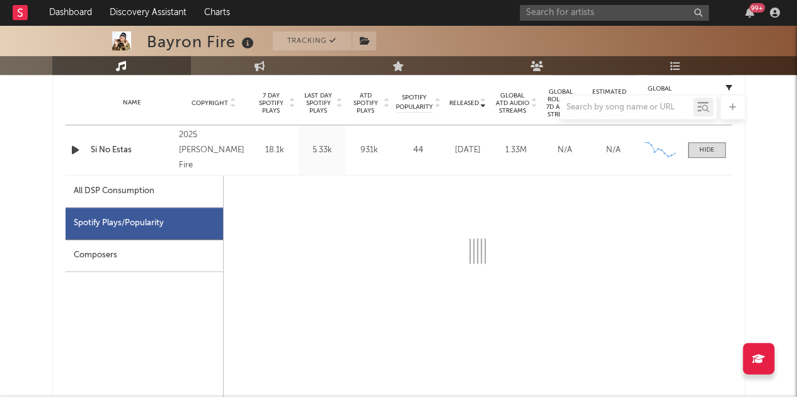
select select "1w"
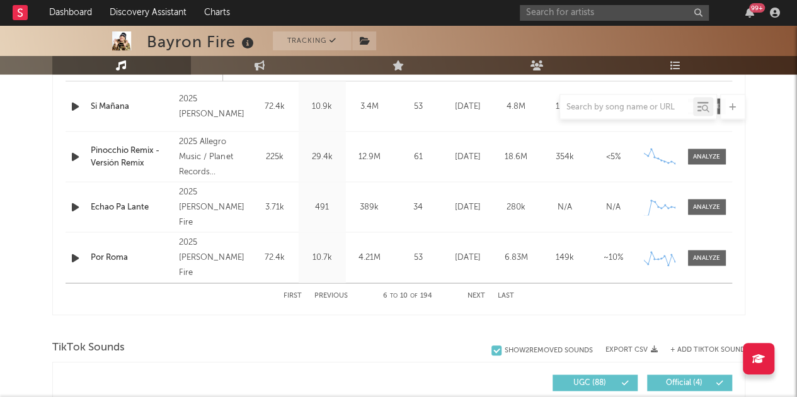
scroll to position [1134, 0]
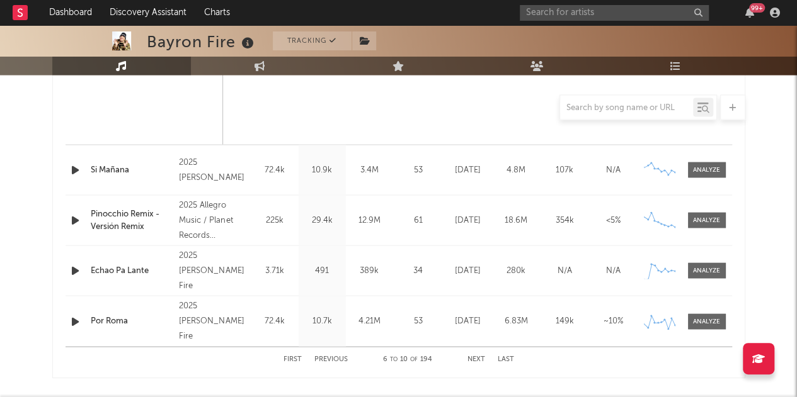
drag, startPoint x: 704, startPoint y: 273, endPoint x: 685, endPoint y: 268, distance: 19.4
click at [703, 273] on div at bounding box center [706, 270] width 27 height 9
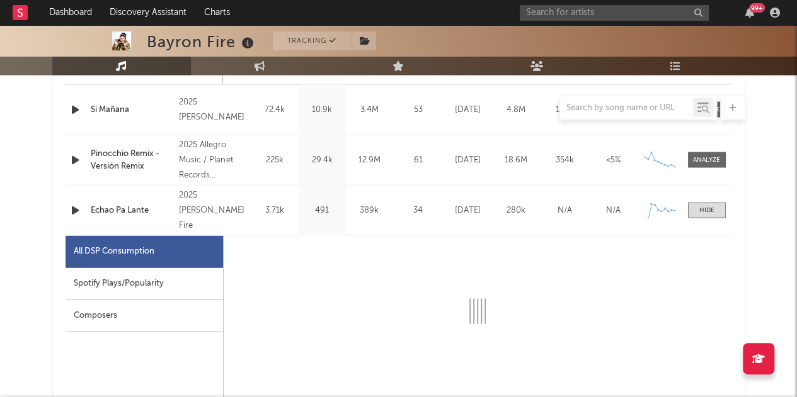
select select "1w"
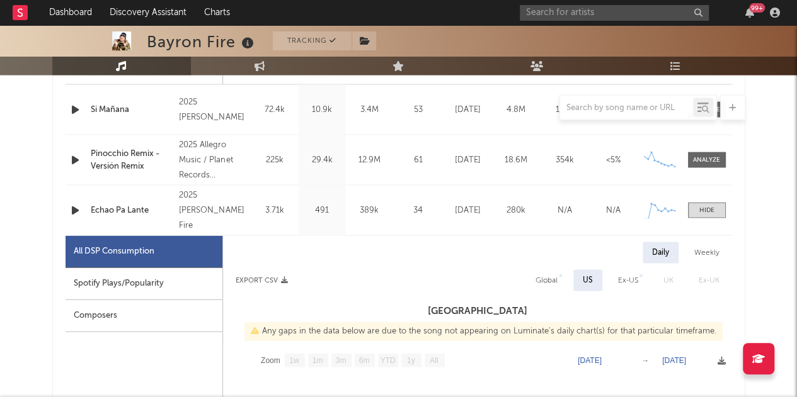
scroll to position [1197, 0]
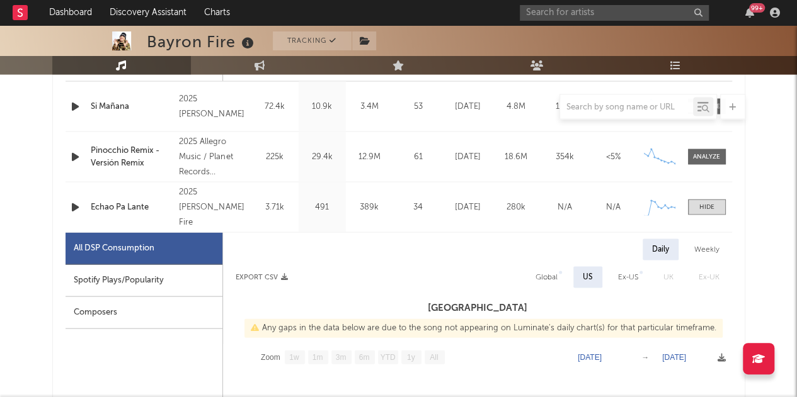
click at [134, 277] on div "Spotify Plays/Popularity" at bounding box center [144, 281] width 157 height 32
select select "6m"
select select "1w"
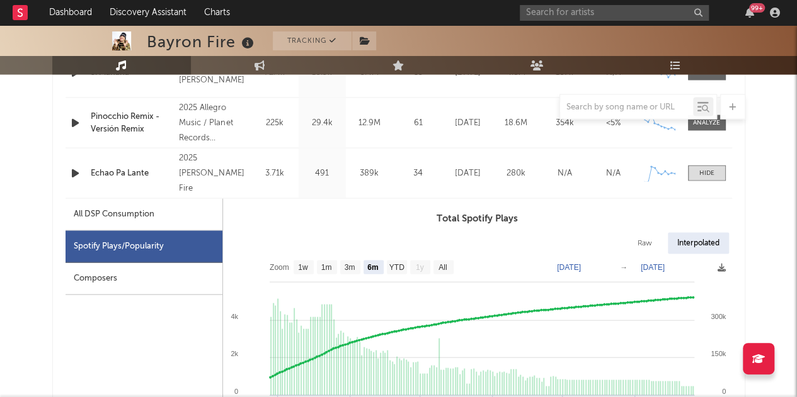
scroll to position [1260, 0]
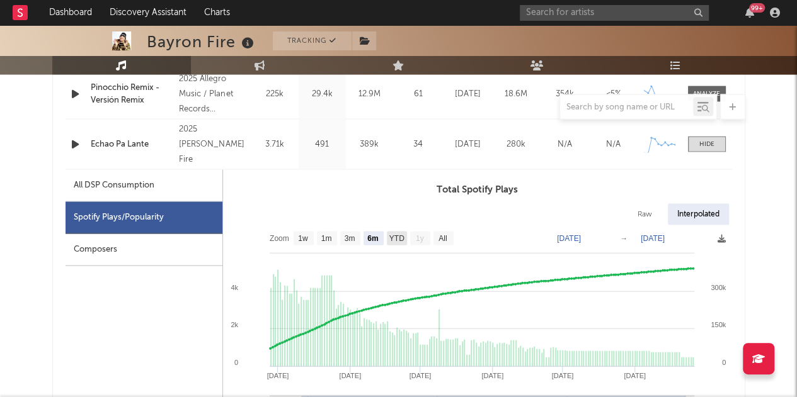
click at [394, 239] on text "YTD" at bounding box center [396, 239] width 15 height 9
select select "YTD"
type input "[DATE]"
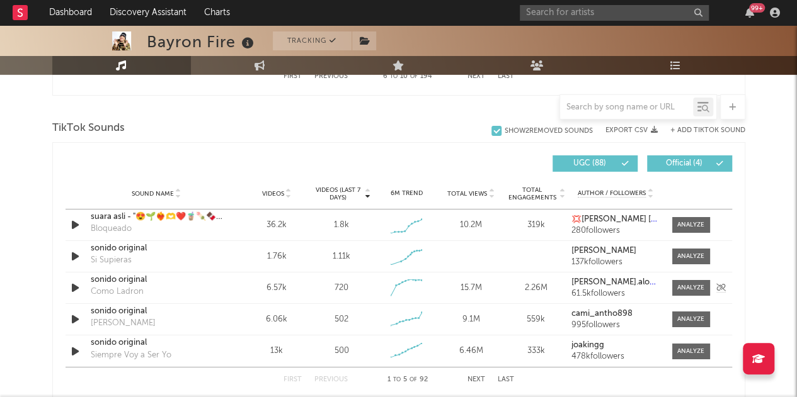
scroll to position [1827, 0]
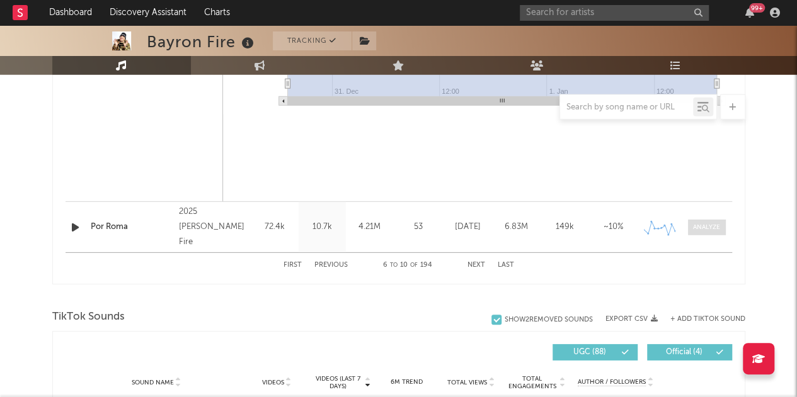
click at [705, 226] on div at bounding box center [706, 227] width 27 height 9
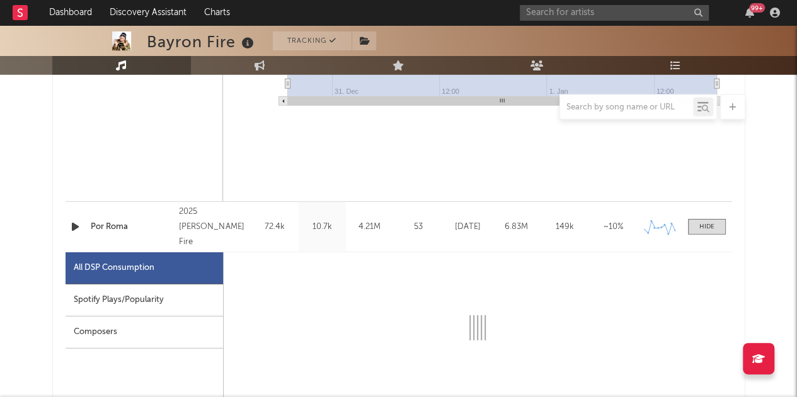
select select "6m"
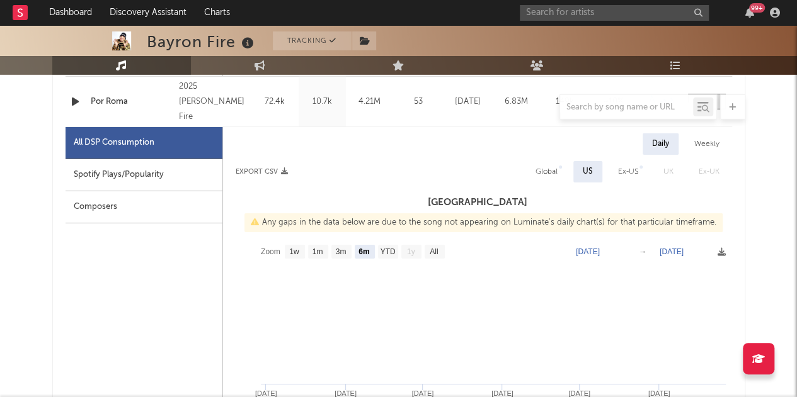
scroll to position [1953, 0]
click at [182, 175] on div "Spotify Plays/Popularity" at bounding box center [144, 175] width 157 height 32
select select "6m"
select select "1w"
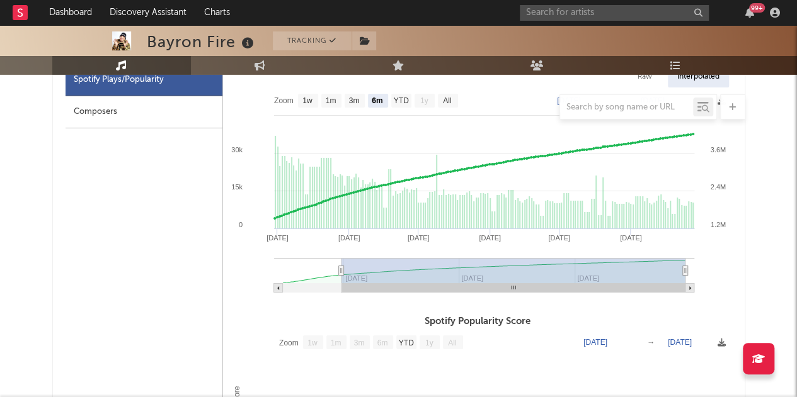
scroll to position [2016, 0]
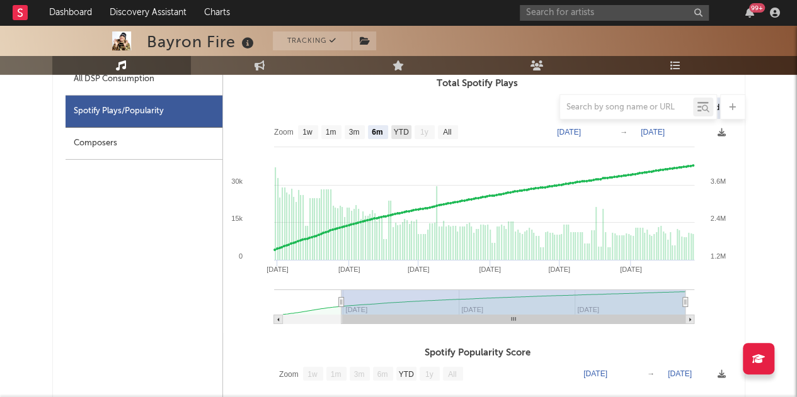
click at [397, 130] on text "YTD" at bounding box center [400, 132] width 15 height 9
select select "YTD"
type input "[DATE]"
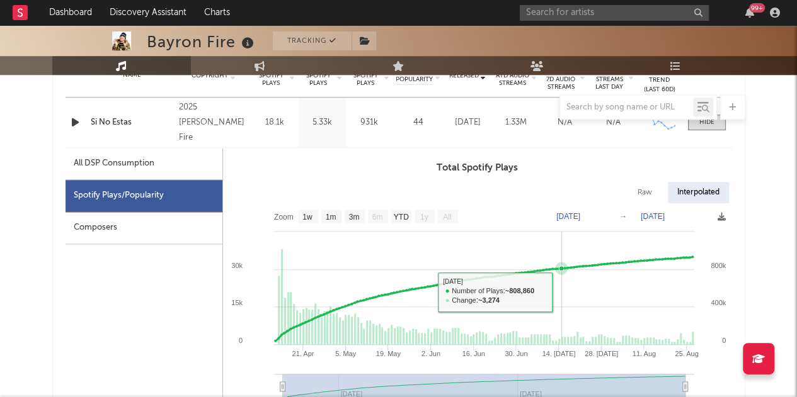
scroll to position [504, 0]
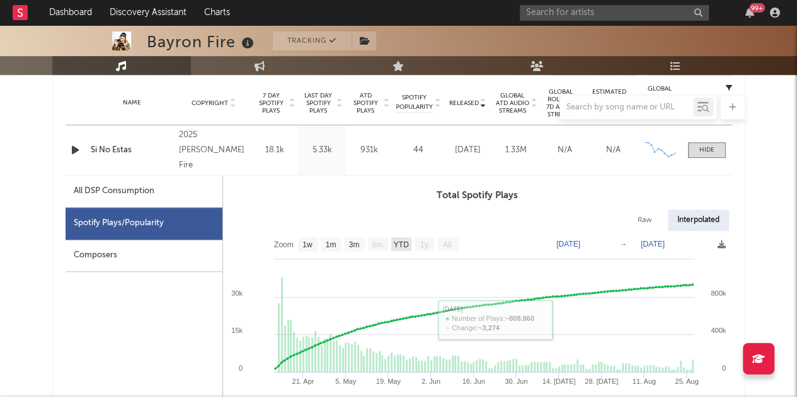
click at [402, 243] on text "YTD" at bounding box center [400, 245] width 15 height 9
select select "YTD"
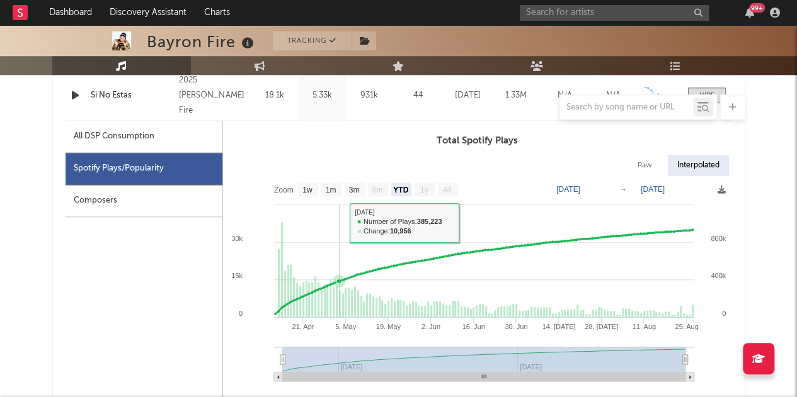
scroll to position [567, 0]
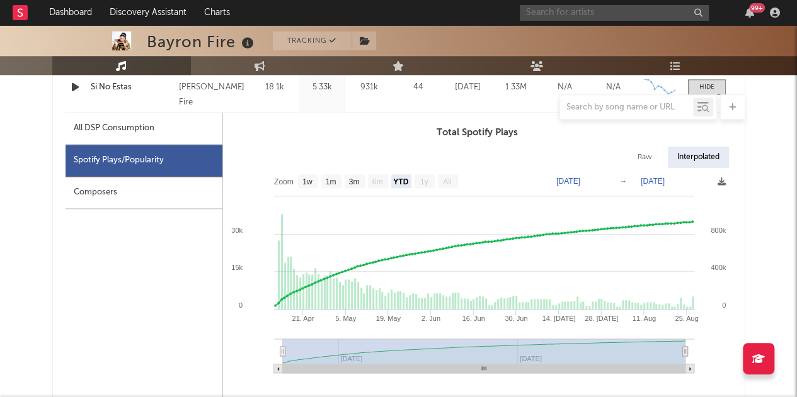
click at [609, 11] on input "text" at bounding box center [614, 13] width 189 height 16
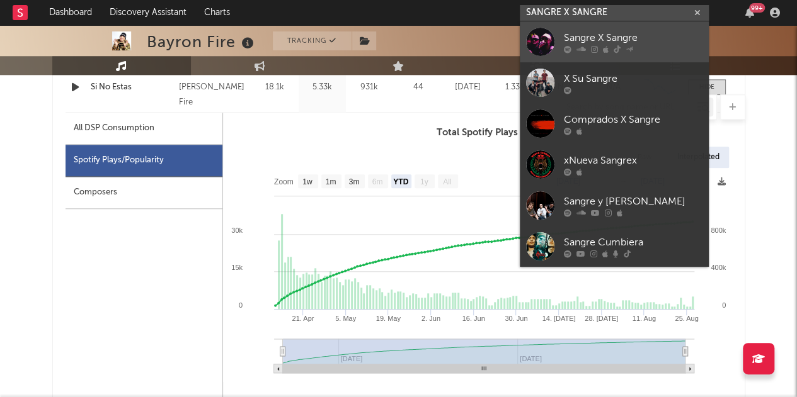
type input "SANGRE X SANGRE"
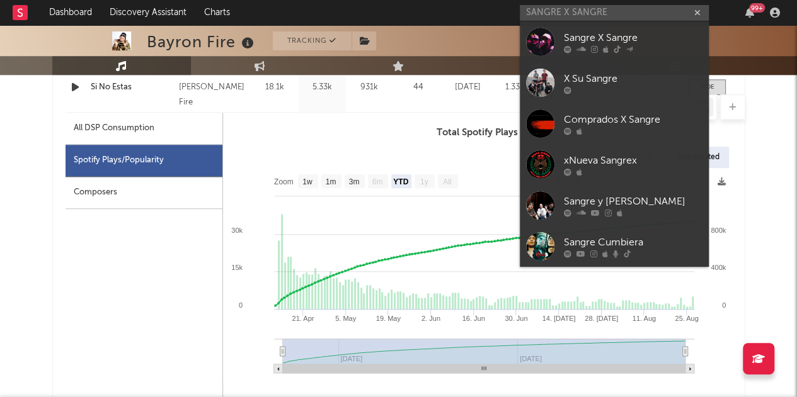
click at [645, 49] on div at bounding box center [633, 49] width 139 height 8
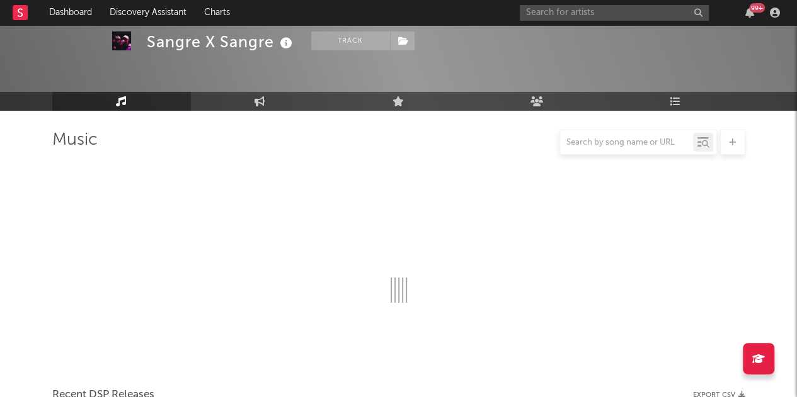
scroll to position [567, 0]
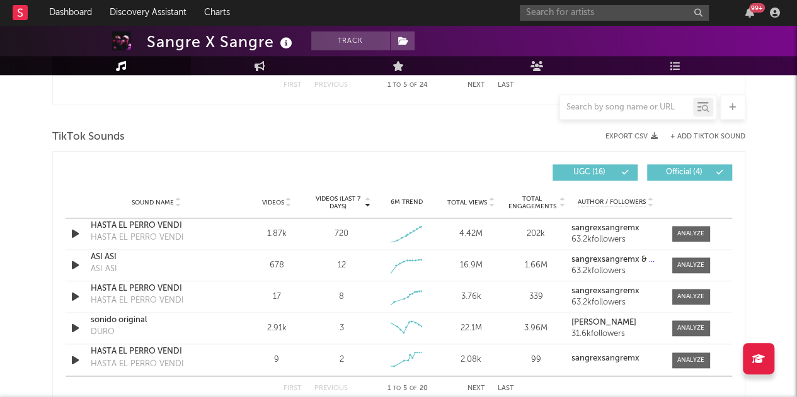
select select "6m"
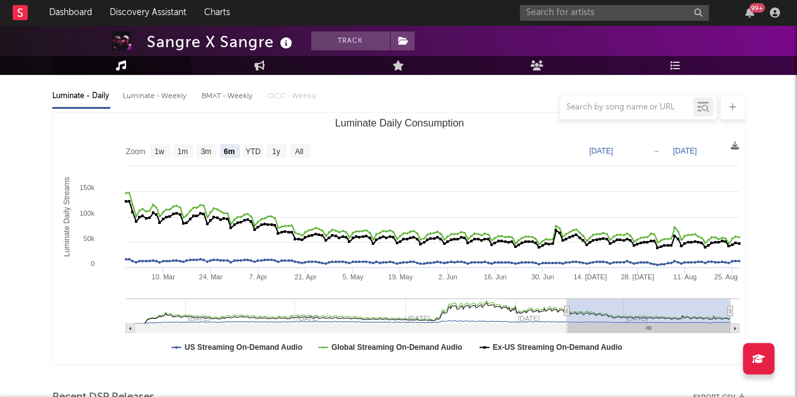
scroll to position [0, 0]
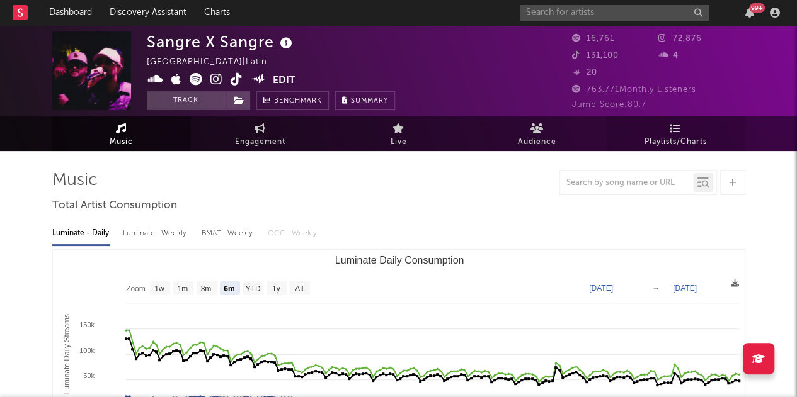
click at [685, 137] on span "Playlists/Charts" at bounding box center [675, 142] width 62 height 15
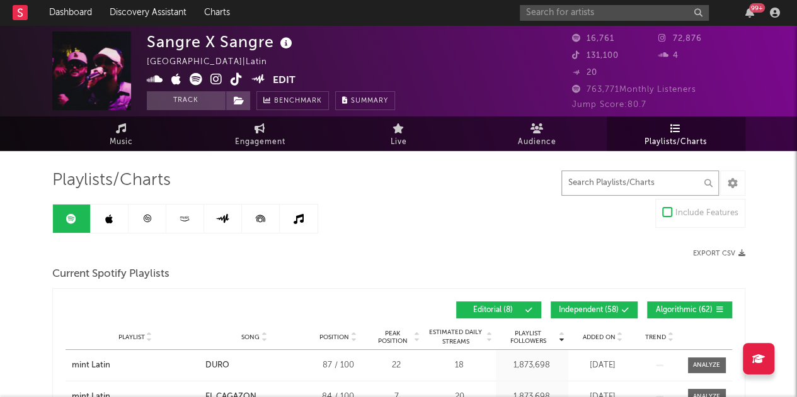
click at [636, 183] on input "text" at bounding box center [639, 183] width 157 height 25
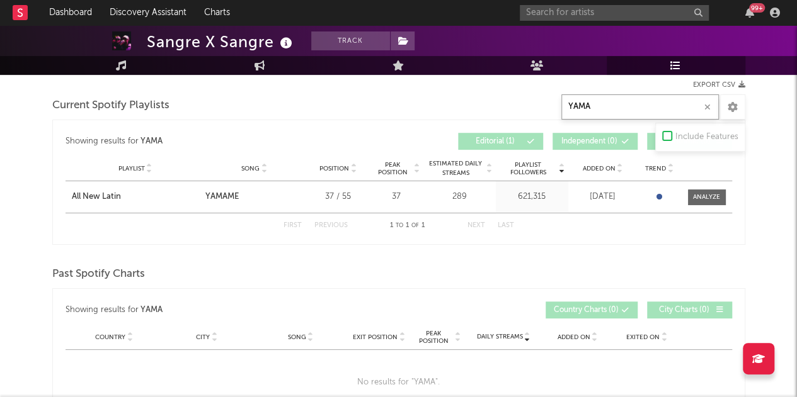
scroll to position [189, 0]
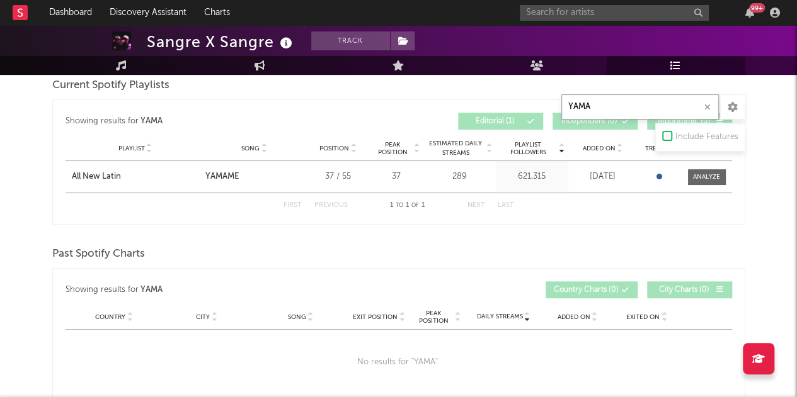
type input "YAMA"
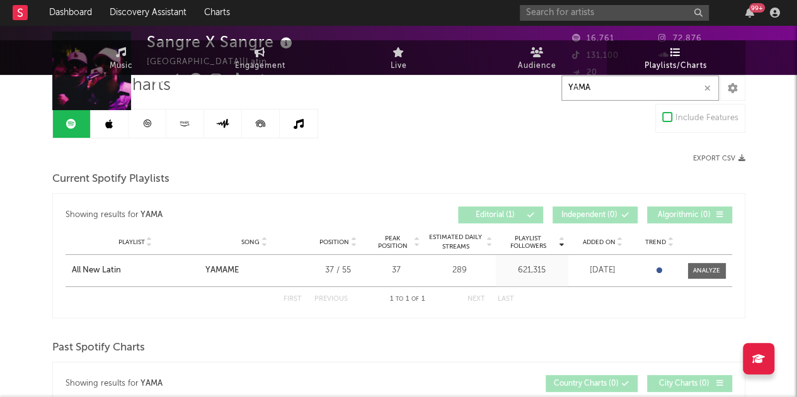
scroll to position [0, 0]
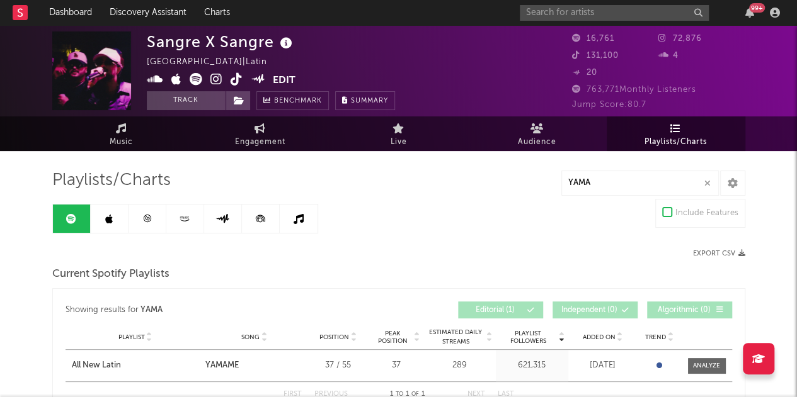
click at [110, 215] on icon at bounding box center [109, 219] width 8 height 10
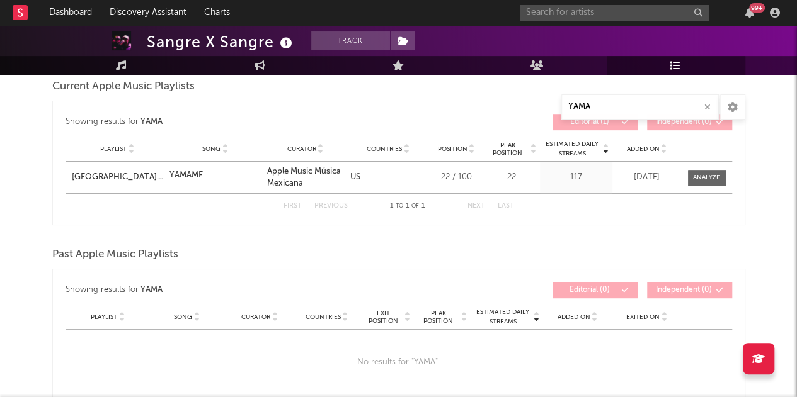
scroll to position [189, 0]
